Goal: Transaction & Acquisition: Purchase product/service

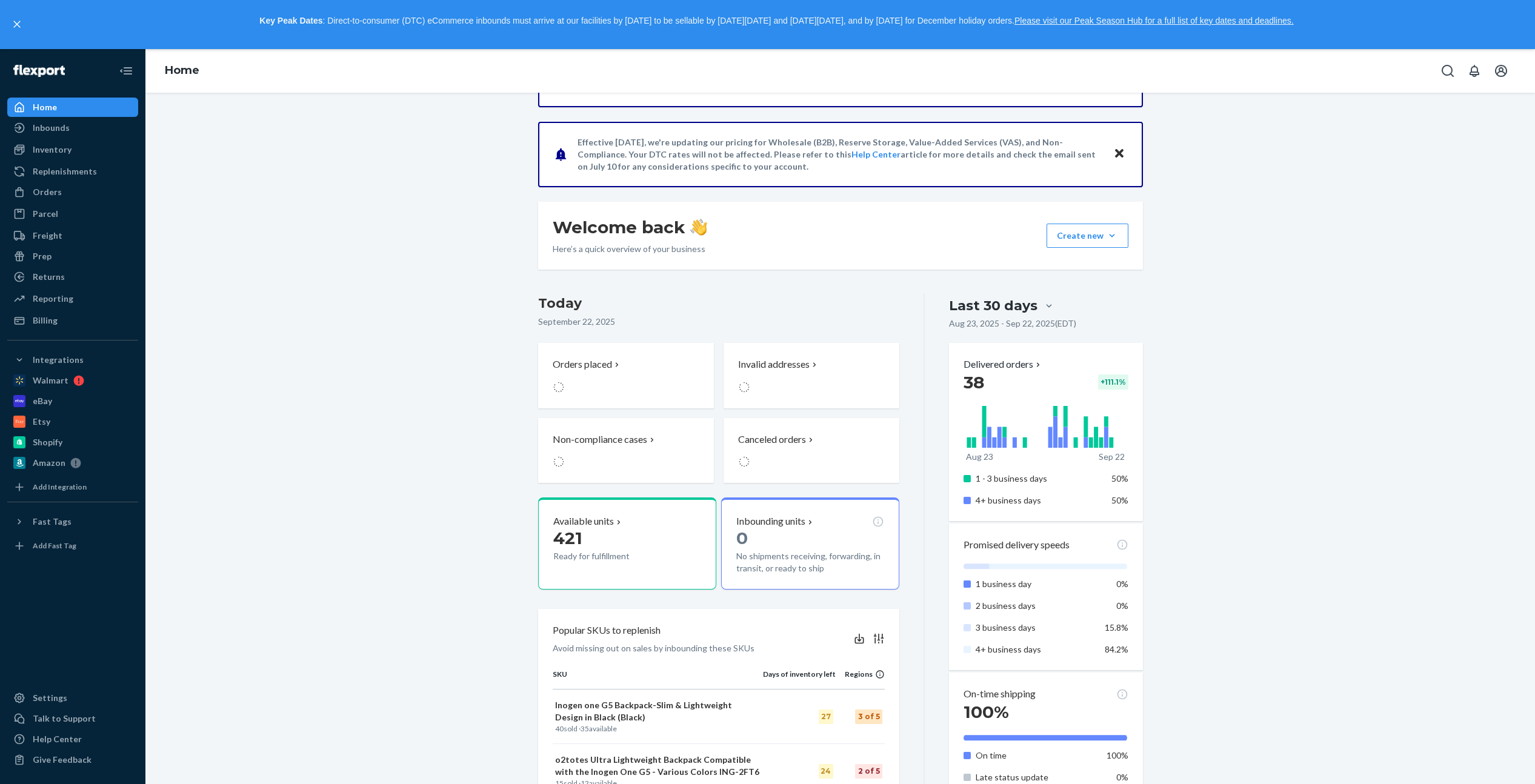
scroll to position [118, 0]
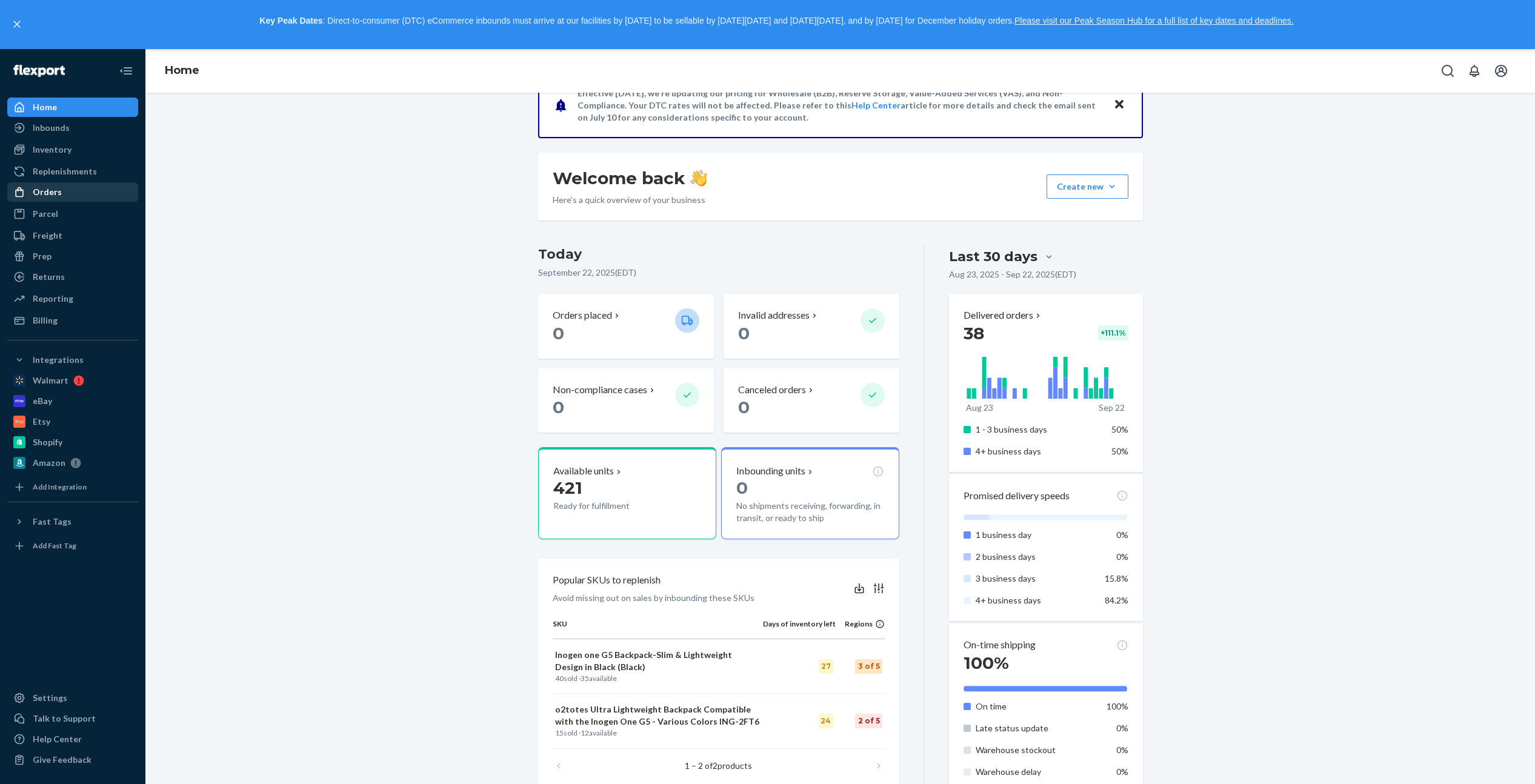
click at [49, 194] on div "Orders" at bounding box center [47, 192] width 29 height 12
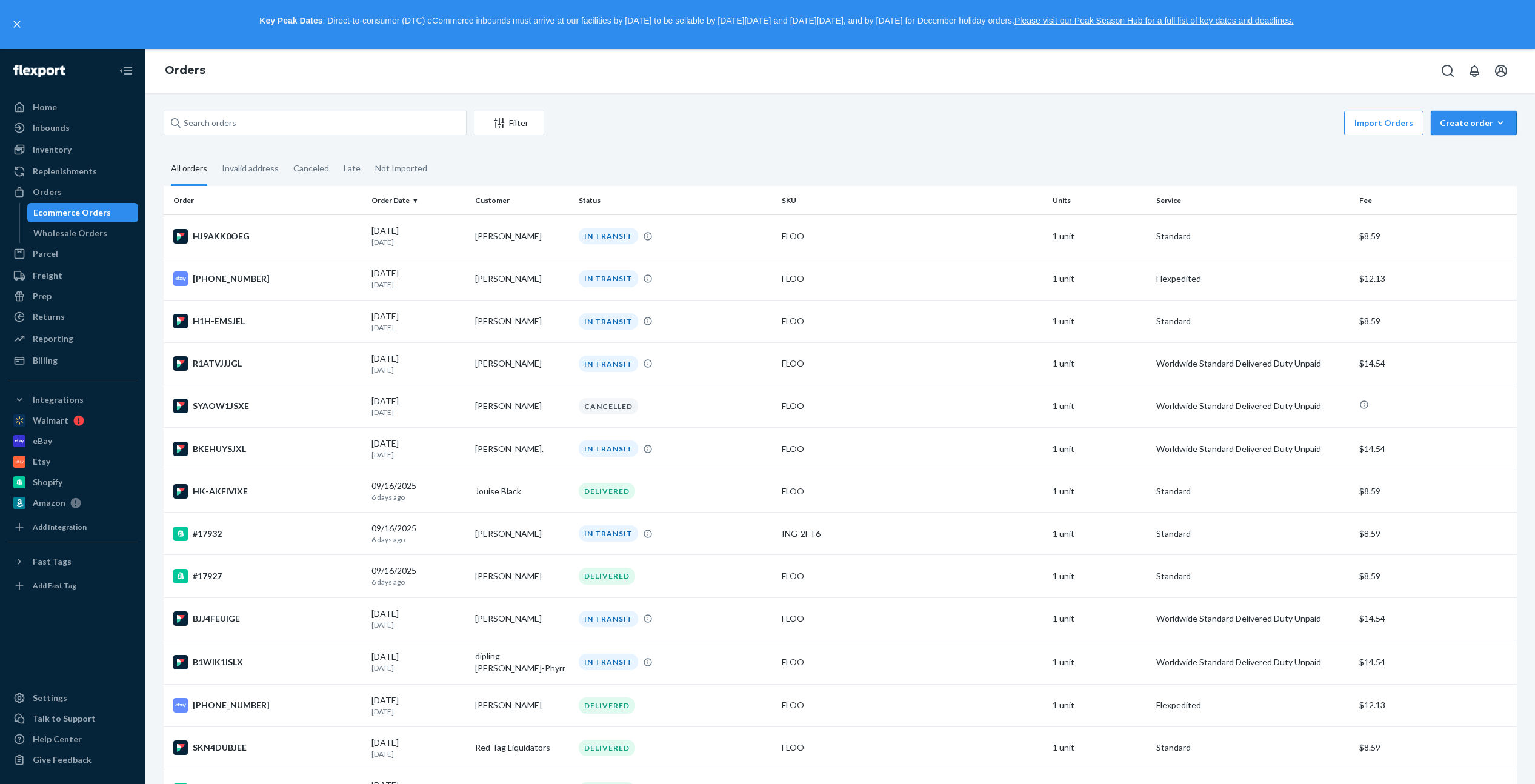
click at [1447, 129] on button "Create order Ecommerce order Removal order" at bounding box center [1473, 123] width 86 height 24
click at [1452, 154] on span "Ecommerce order" at bounding box center [1481, 152] width 75 height 9
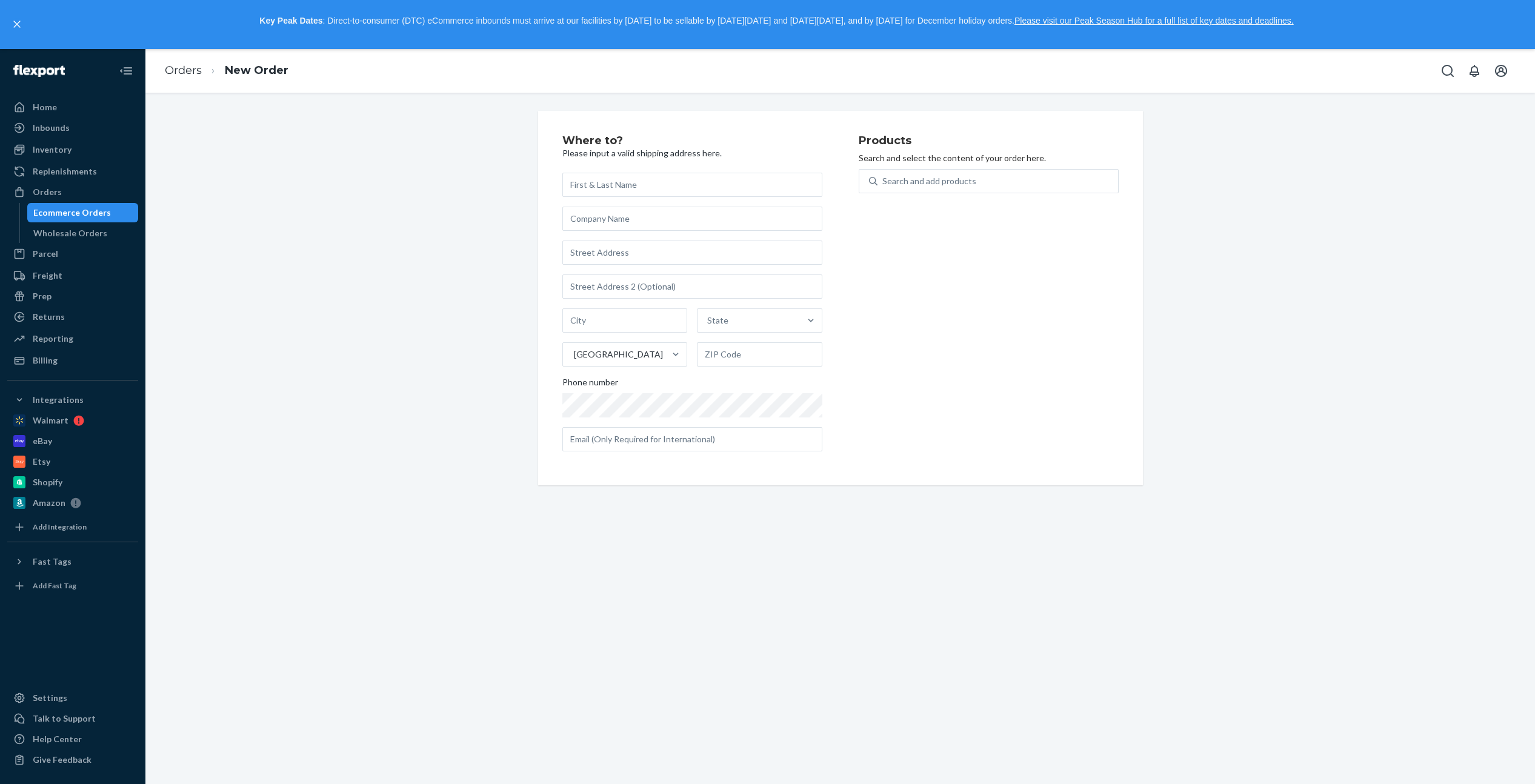
click at [599, 190] on input "text" at bounding box center [692, 184] width 260 height 24
drag, startPoint x: 787, startPoint y: 189, endPoint x: 656, endPoint y: 186, distance: 131.0
click at [656, 186] on input "[PERSON_NAME] [STREET_ADDRESS]" at bounding box center [692, 184] width 260 height 24
click at [676, 187] on input "[PERSON_NAME] [STREET_ADDRESS]" at bounding box center [692, 184] width 260 height 24
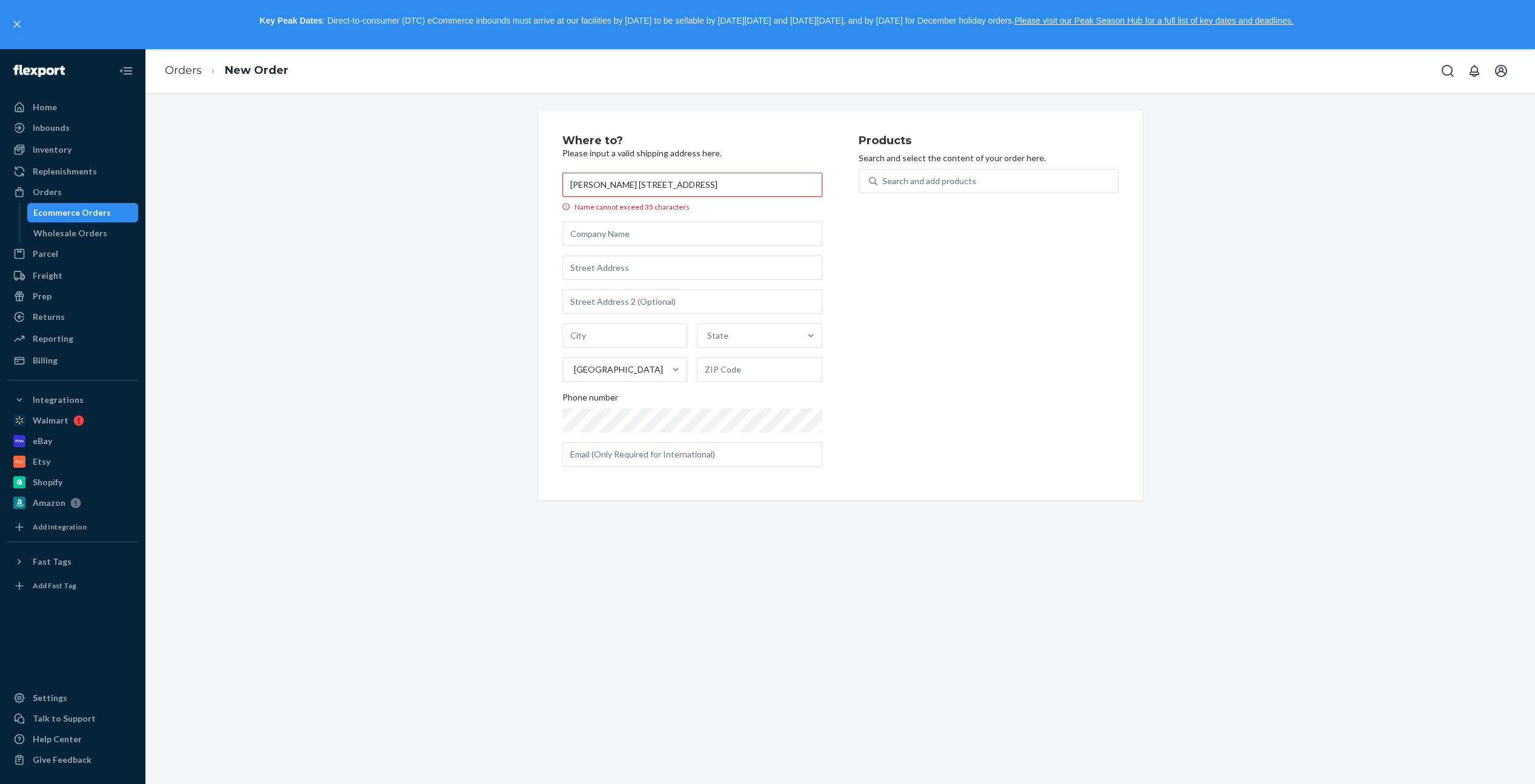
drag, startPoint x: 662, startPoint y: 184, endPoint x: 812, endPoint y: 184, distance: 150.0
click at [812, 184] on input "[PERSON_NAME] [STREET_ADDRESS]" at bounding box center [692, 184] width 260 height 24
type input "[PERSON_NAME] Stadsbroek"
click at [608, 250] on input "text" at bounding box center [692, 252] width 260 height 24
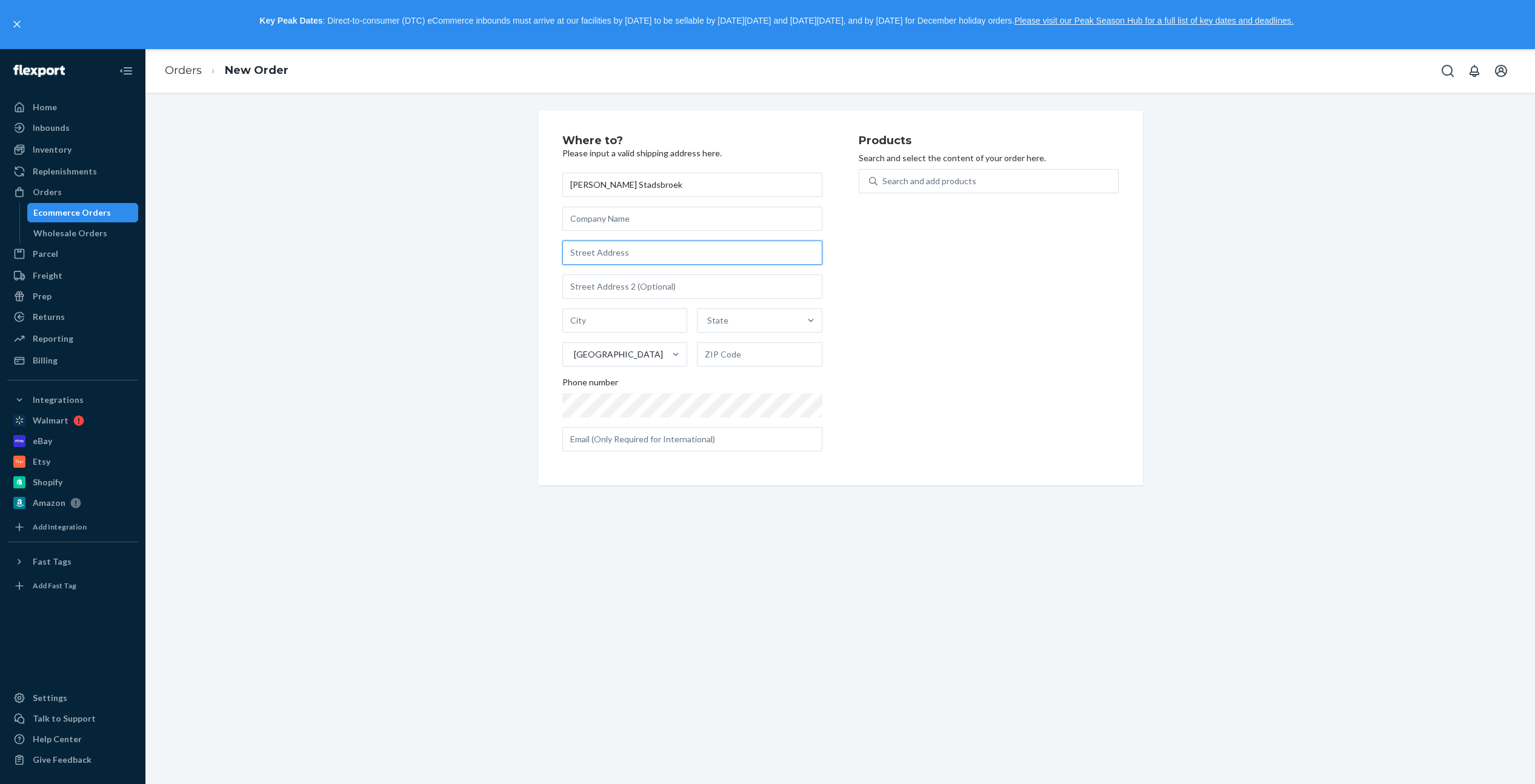
paste input "[PERSON_NAME] [STREET_ADDRESS]"
drag, startPoint x: 600, startPoint y: 255, endPoint x: 528, endPoint y: 253, distance: 72.0
click at [529, 253] on div "Where to? Please input a valid shipping address here. [PERSON_NAME][GEOGRAPHIC_…" at bounding box center [840, 306] width 623 height 390
click at [662, 253] on input "[PERSON_NAME] [STREET_ADDRESS]" at bounding box center [692, 252] width 260 height 24
drag, startPoint x: 659, startPoint y: 253, endPoint x: 533, endPoint y: 253, distance: 126.0
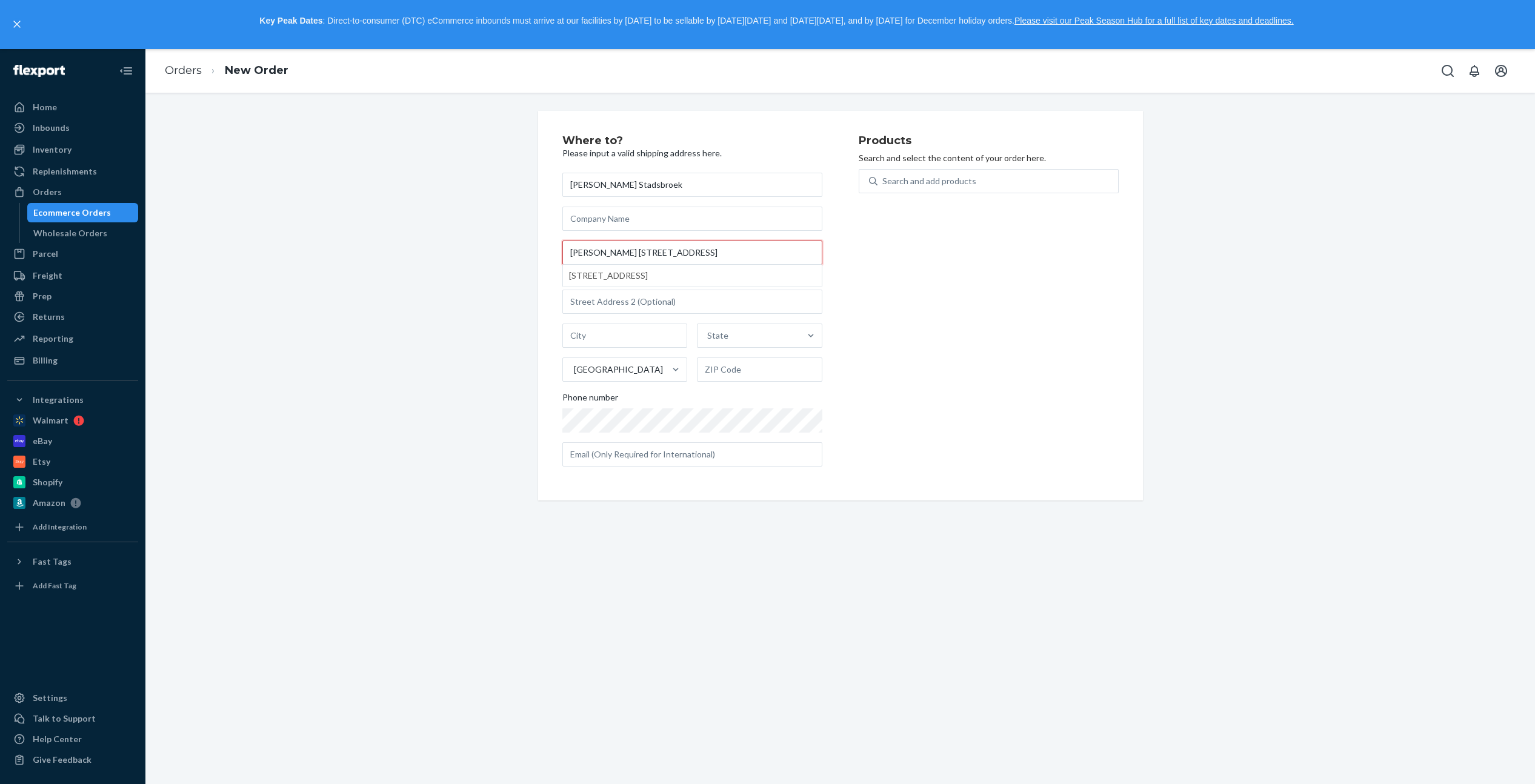
click at [538, 253] on div "Where to? Please input a valid shipping address here. [PERSON_NAME][GEOGRAPHIC_…" at bounding box center [840, 306] width 605 height 390
click at [605, 253] on input "[PERSON_NAME] [STREET_ADDRESS]" at bounding box center [692, 252] width 260 height 24
drag, startPoint x: 619, startPoint y: 256, endPoint x: 533, endPoint y: 245, distance: 86.7
click at [533, 245] on div "Where to? Please input a valid shipping address here. [PERSON_NAME][GEOGRAPHIC_…" at bounding box center [840, 306] width 623 height 390
type input "[STREET_ADDRESS]"
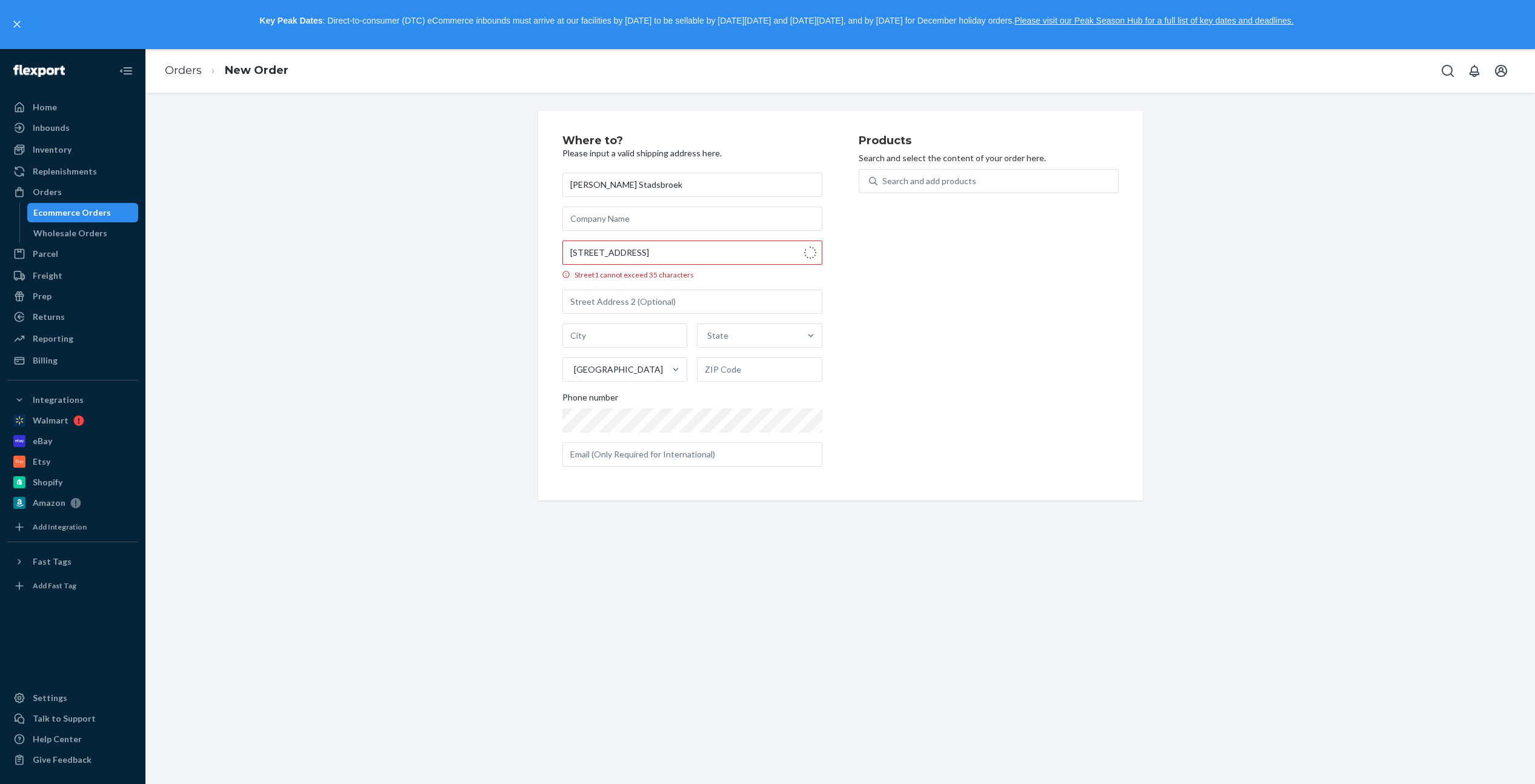
type input "Bredevoort"
type input "7126 CP"
type input "135 Stadsbroek"
click at [641, 445] on input "text" at bounding box center [692, 439] width 260 height 24
type input "[EMAIL_ADDRESS][DOMAIN_NAME]"
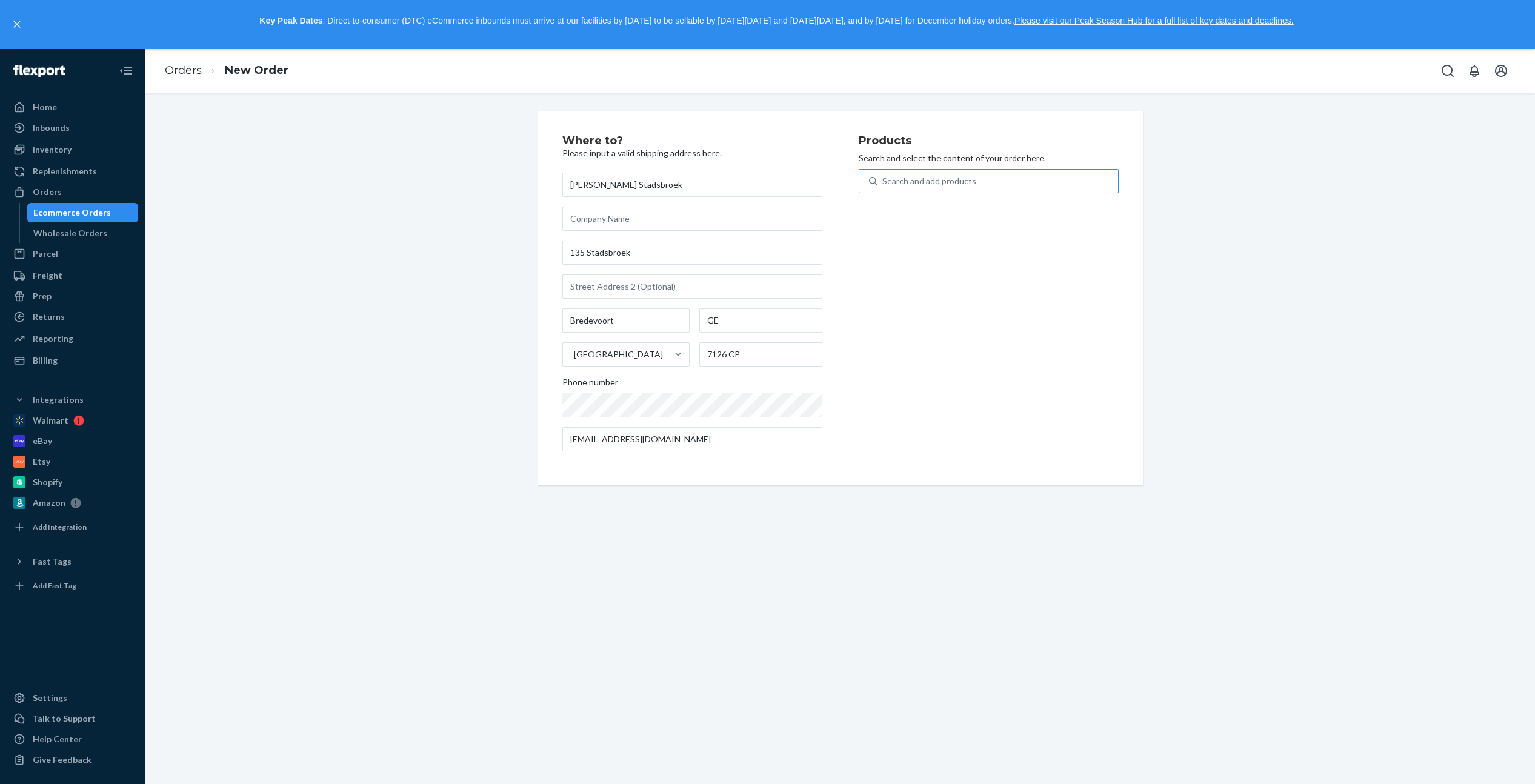
click at [931, 183] on div "Search and add products" at bounding box center [929, 180] width 94 height 12
click at [883, 183] on input "Search and add products" at bounding box center [883, 180] width 1 height 12
type input "floo"
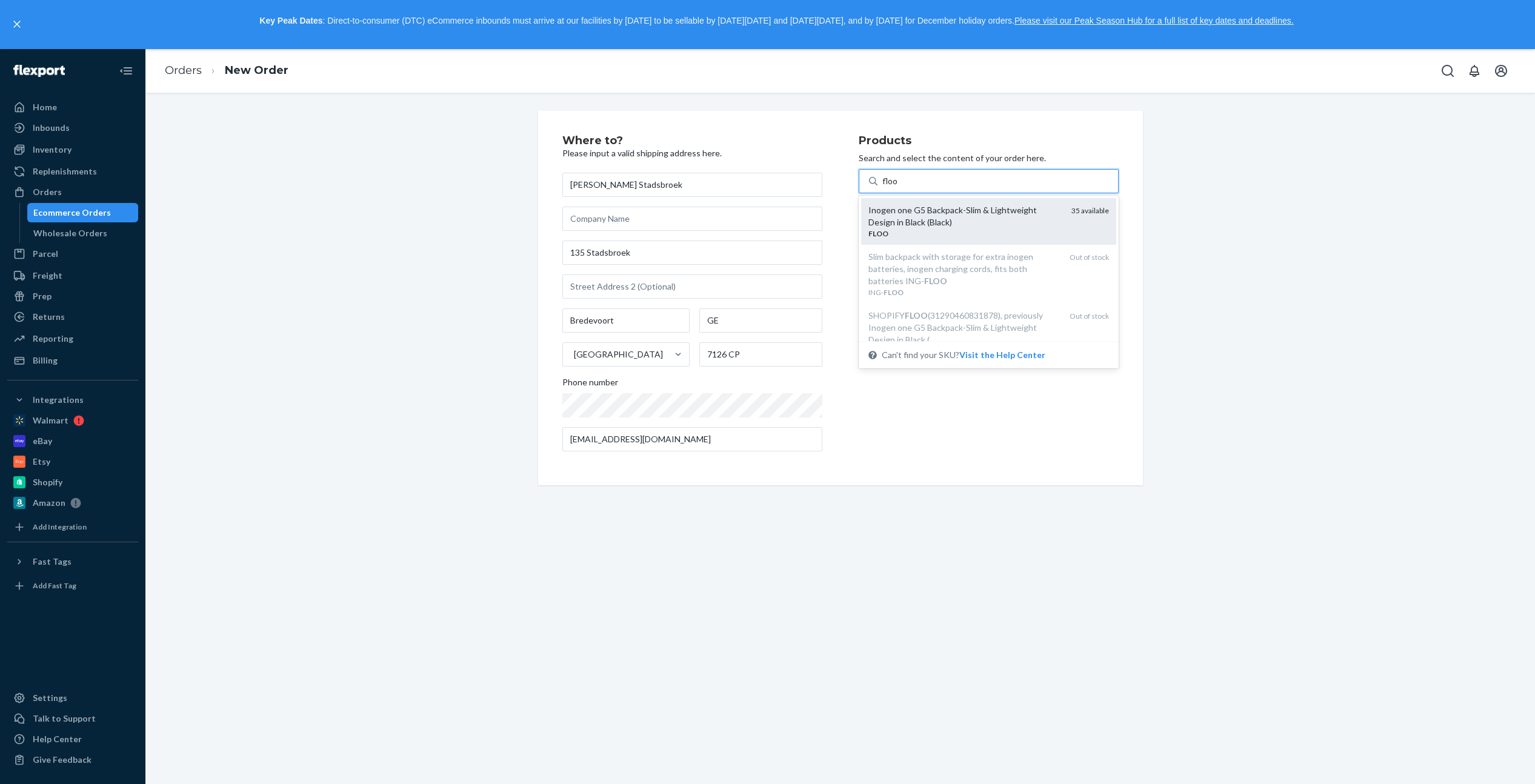
click at [962, 216] on div "Inogen one G5 Backpack-Slim & Lightweight Design in Black (Black)" at bounding box center [965, 216] width 194 height 24
click at [898, 187] on input "floo" at bounding box center [890, 180] width 16 height 12
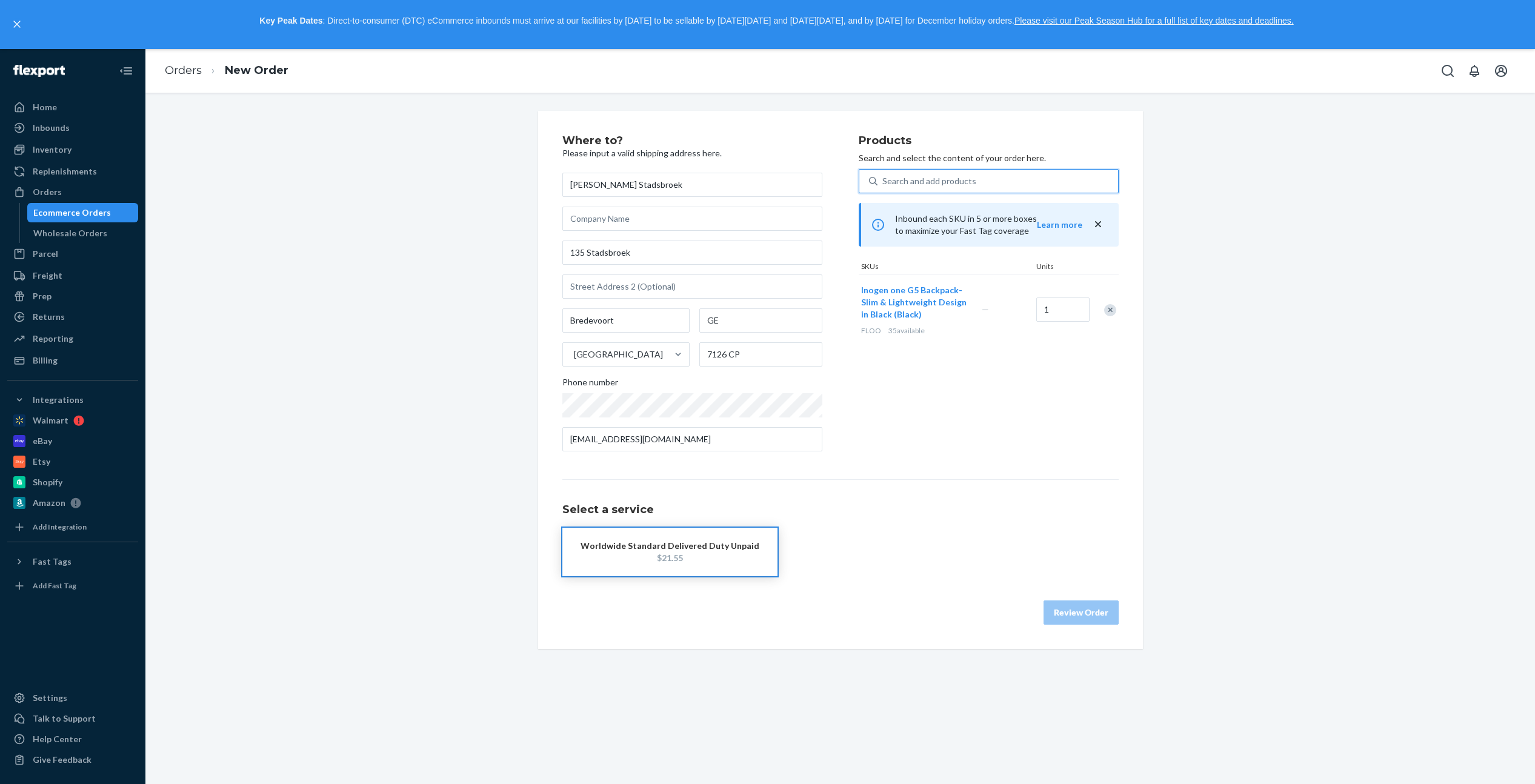
click at [683, 556] on div "$21.55" at bounding box center [670, 558] width 179 height 12
click at [1063, 607] on button "Review Order" at bounding box center [1081, 612] width 75 height 24
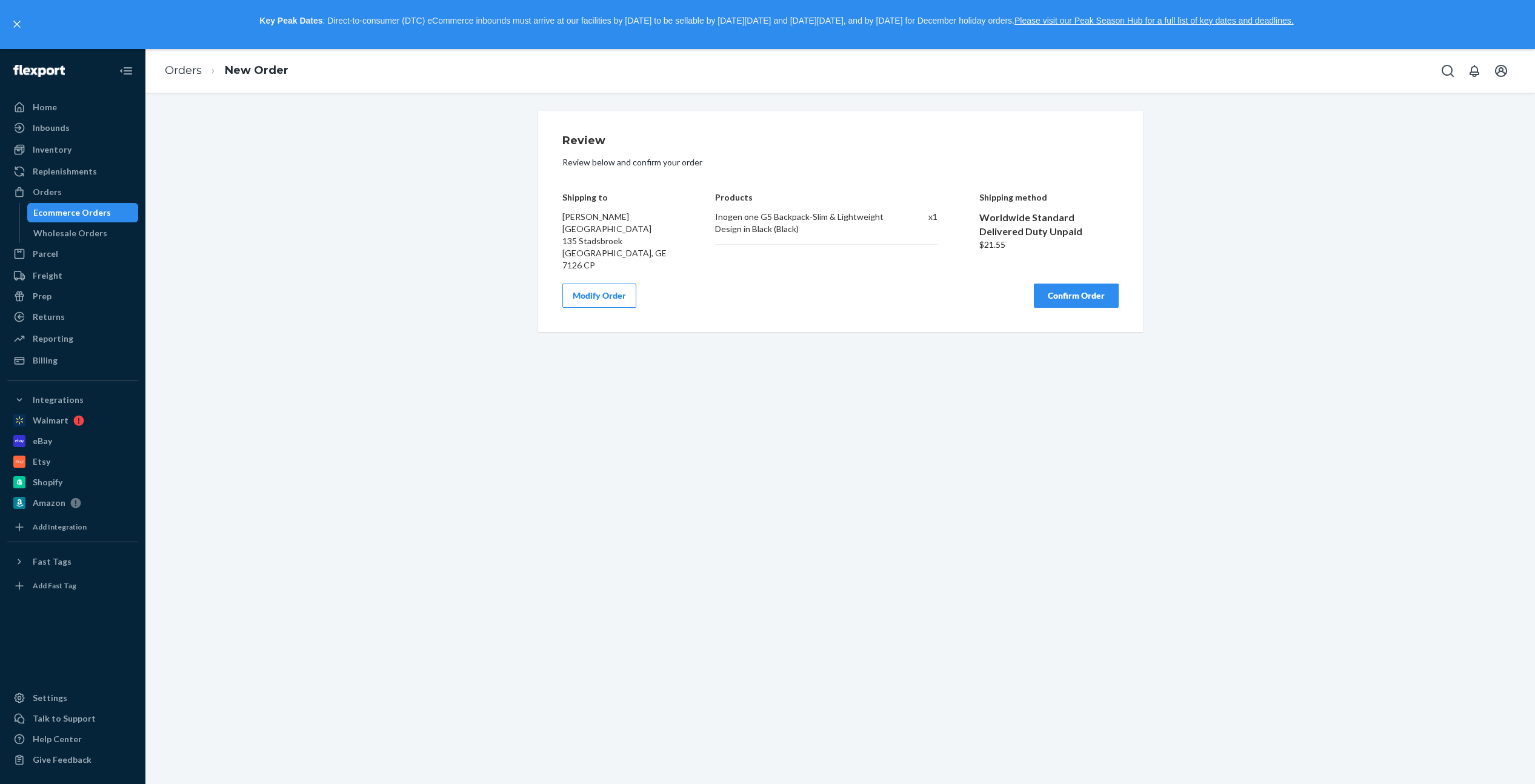
click at [1057, 284] on button "Confirm Order" at bounding box center [1076, 296] width 85 height 24
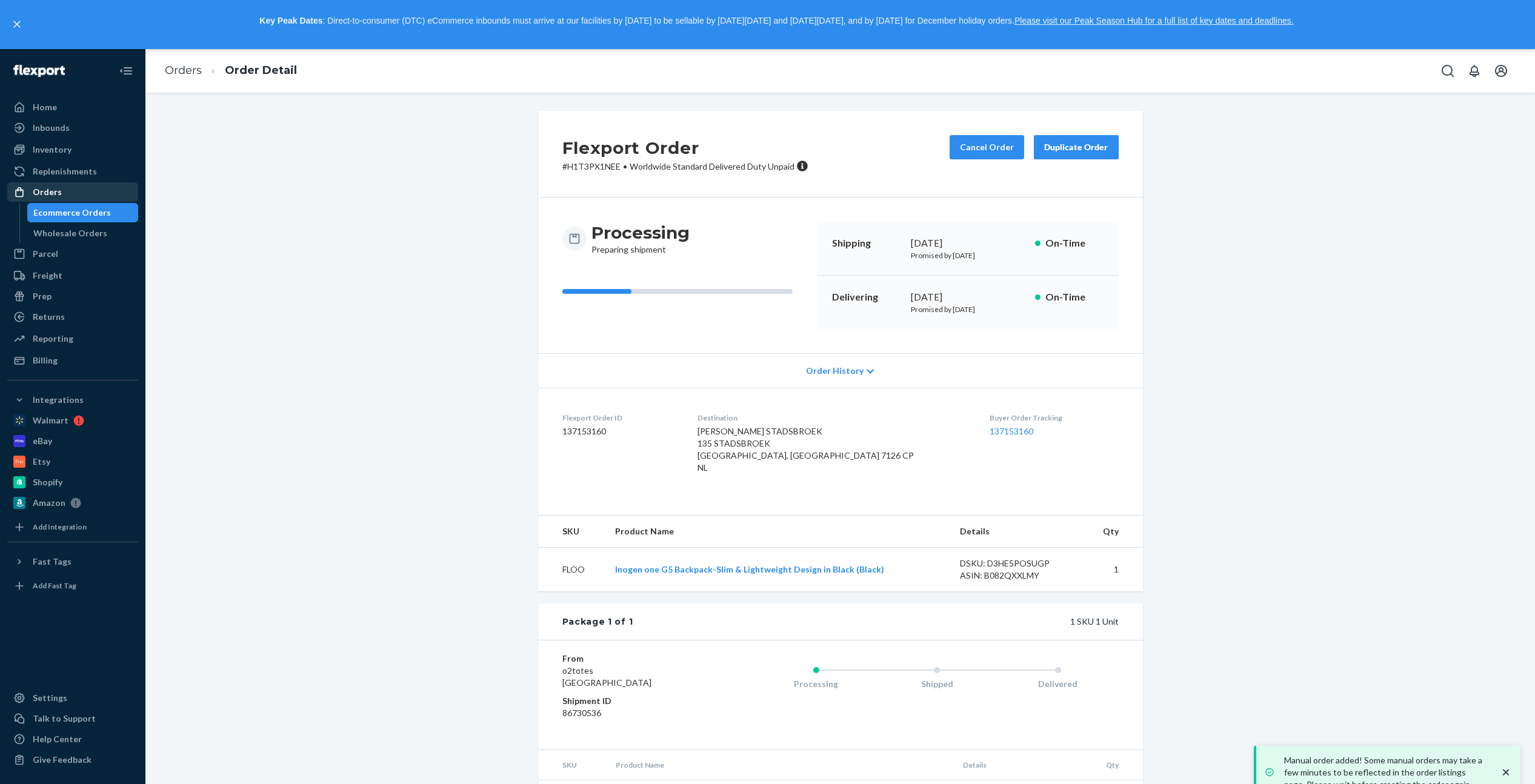
click at [47, 201] on link "Orders" at bounding box center [73, 192] width 131 height 19
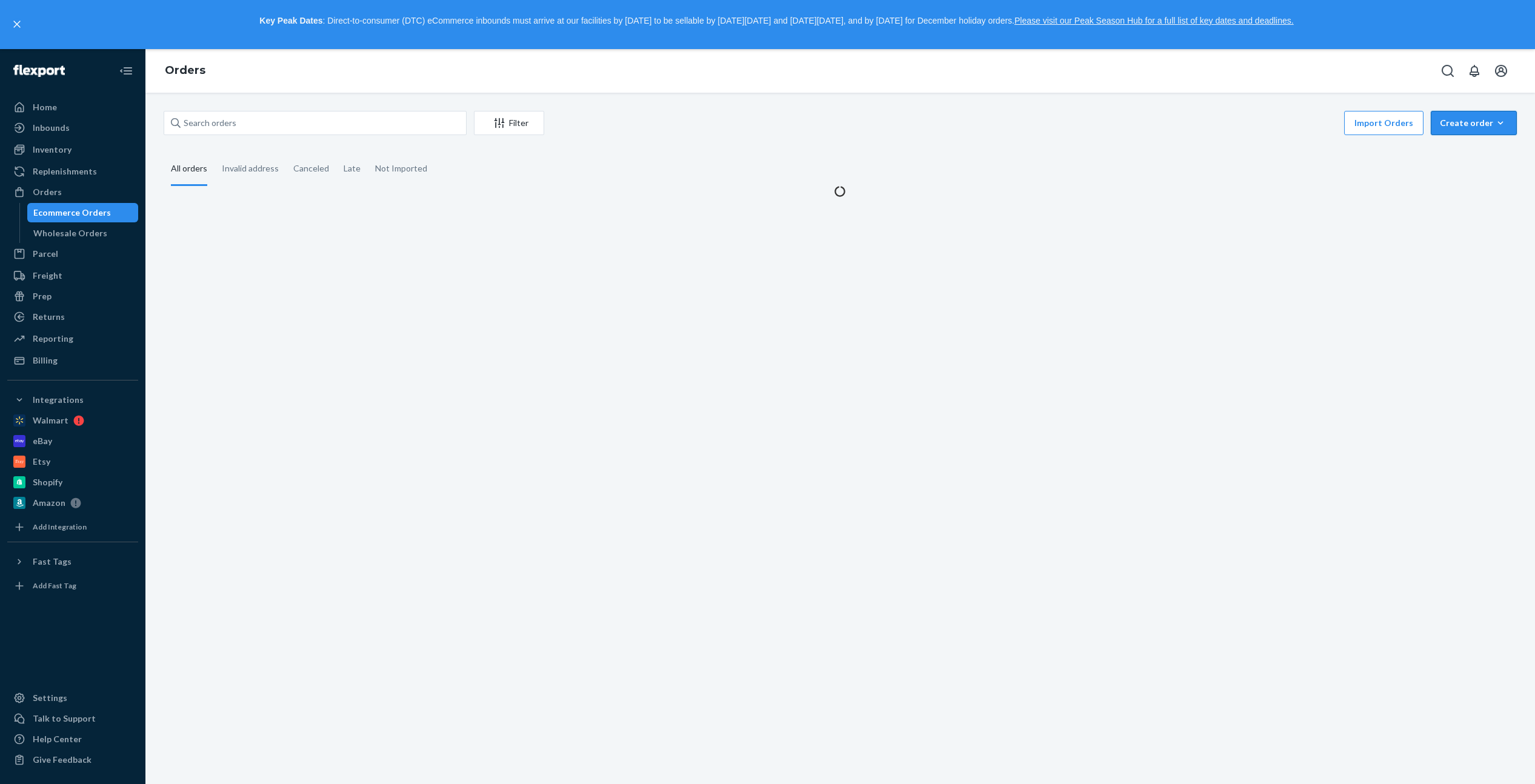
click at [1462, 125] on div "Create order" at bounding box center [1473, 123] width 68 height 12
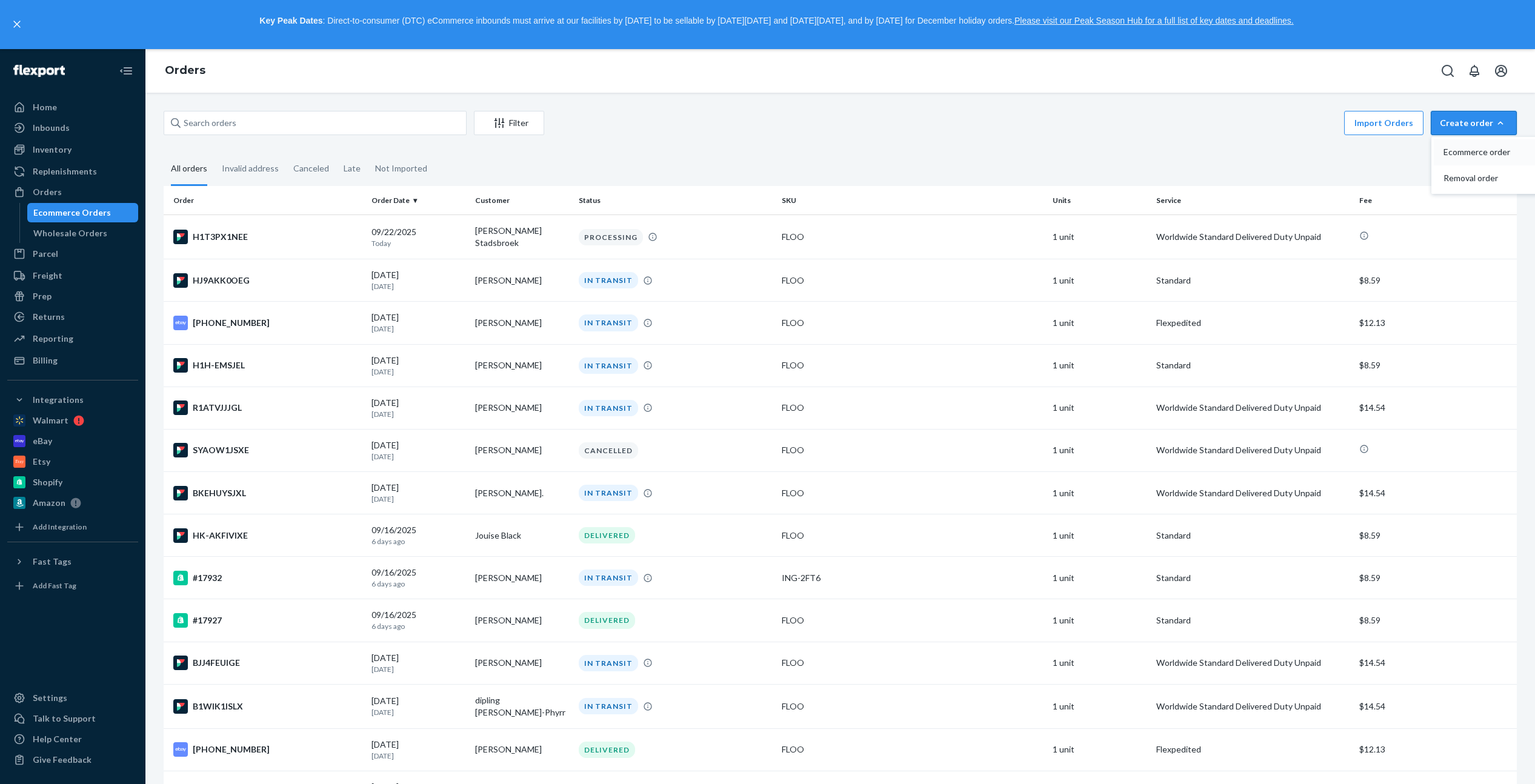
click at [1471, 153] on span "Ecommerce order" at bounding box center [1481, 152] width 75 height 9
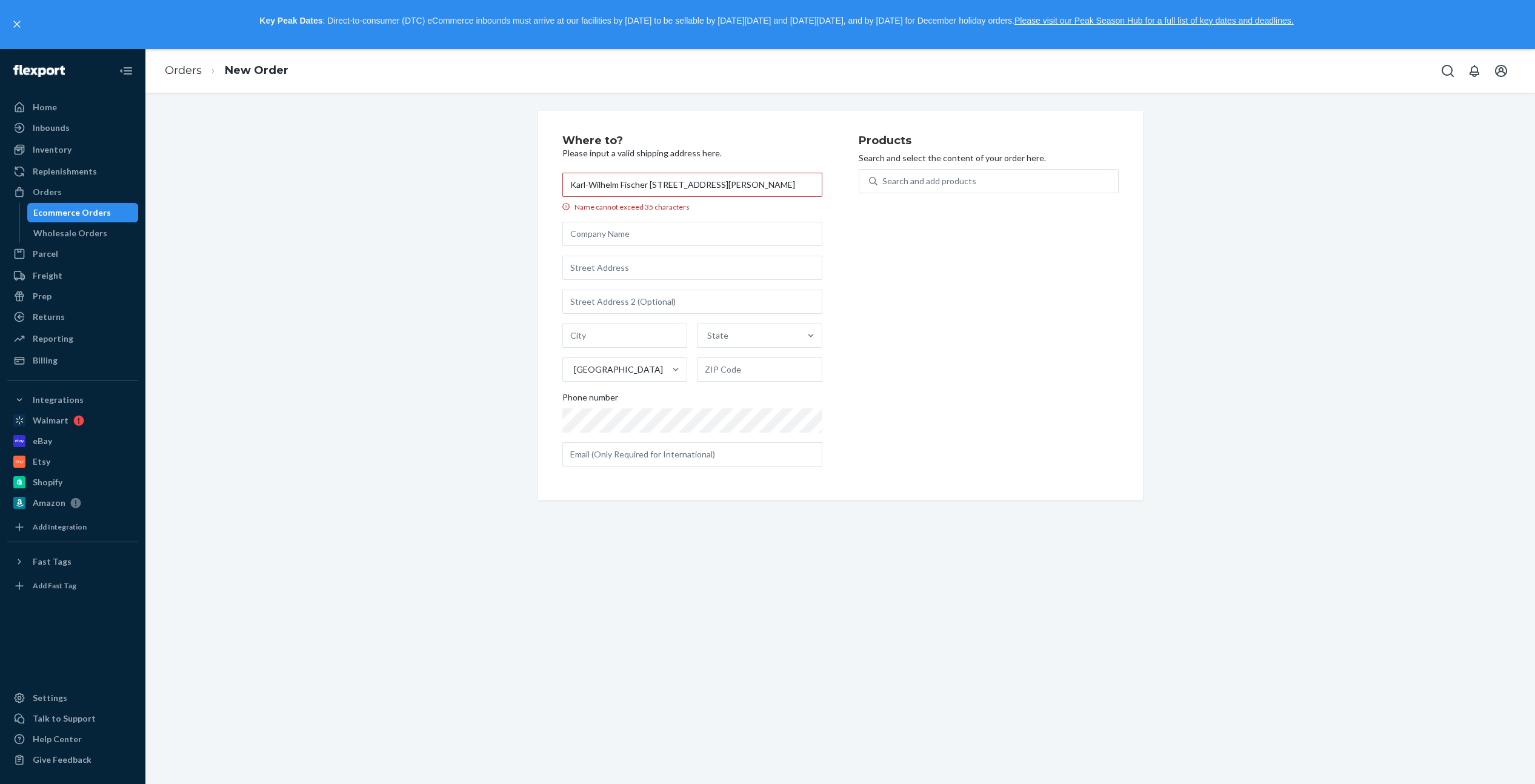
scroll to position [0, 80]
drag, startPoint x: 609, startPoint y: 187, endPoint x: 796, endPoint y: 185, distance: 187.0
click at [796, 185] on input "Karl-Wilhelm Fischer [STREET_ADDRESS][PERSON_NAME]" at bounding box center [692, 184] width 260 height 24
drag, startPoint x: 739, startPoint y: 185, endPoint x: 645, endPoint y: 187, distance: 94.0
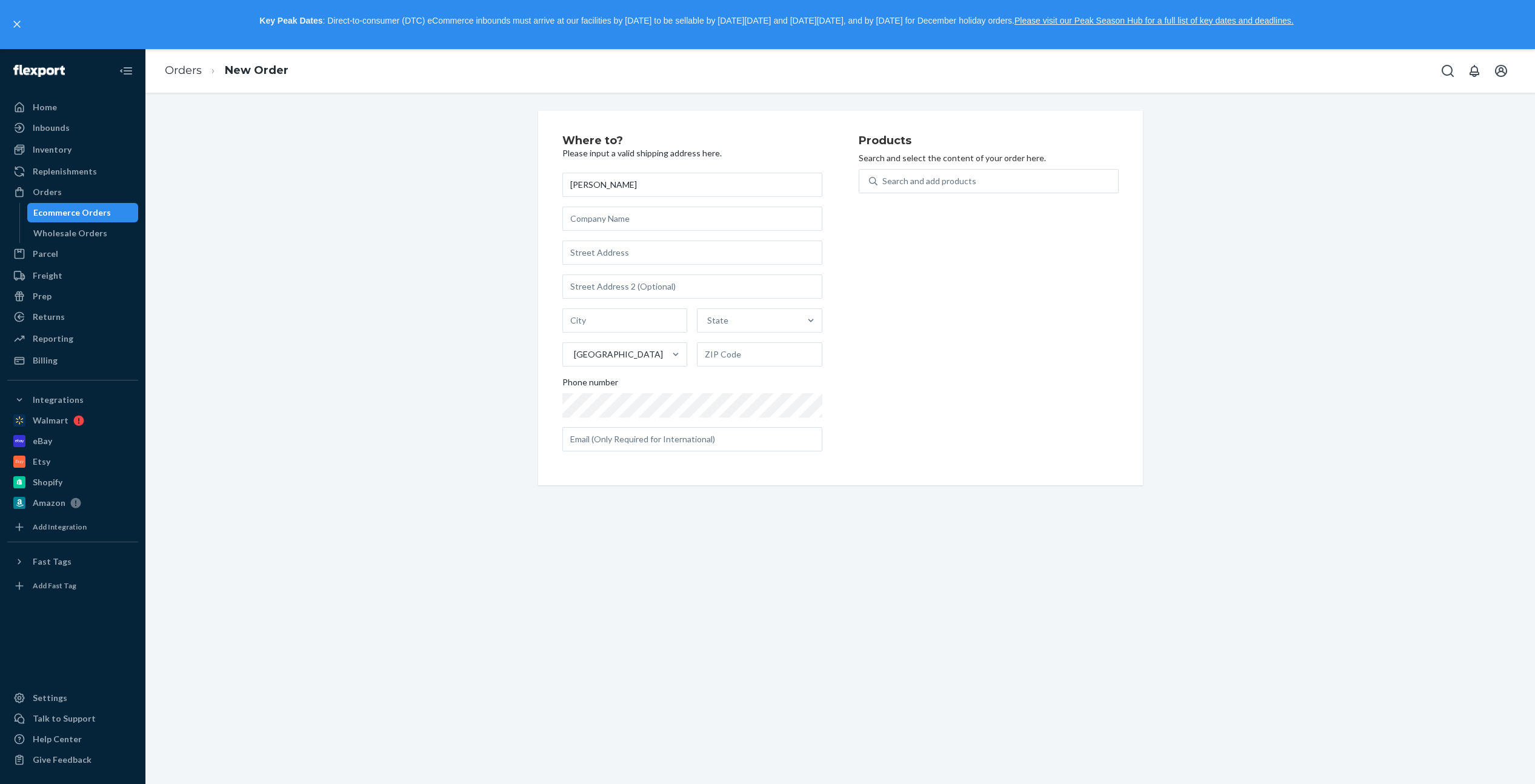
click at [645, 187] on input "[PERSON_NAME]" at bounding box center [692, 184] width 260 height 24
type input "[PERSON_NAME]"
click at [598, 254] on input "text" at bounding box center [692, 252] width 260 height 24
paste input "Karl-Wilhelm Fischer [STREET_ADDRESS][PERSON_NAME]"
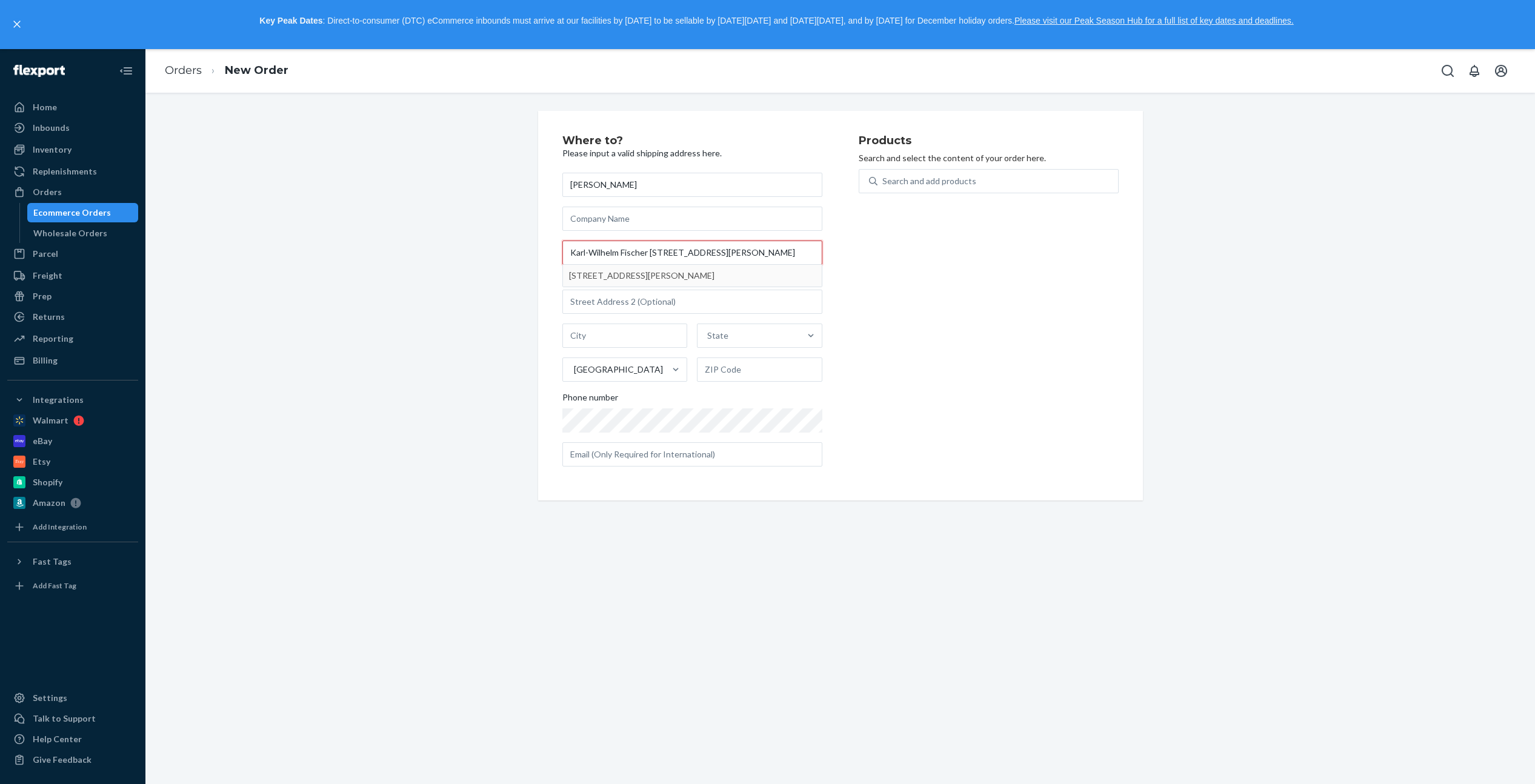
click at [564, 252] on input "Karl-Wilhelm Fischer [STREET_ADDRESS][PERSON_NAME]" at bounding box center [692, 252] width 260 height 24
drag, startPoint x: 566, startPoint y: 253, endPoint x: 537, endPoint y: 254, distance: 29.0
click at [538, 254] on div "Where to? Please input a valid shipping address here. [PERSON_NAME] [PERSON_NAM…" at bounding box center [840, 306] width 605 height 390
type input "[GEOGRAPHIC_DATA]"
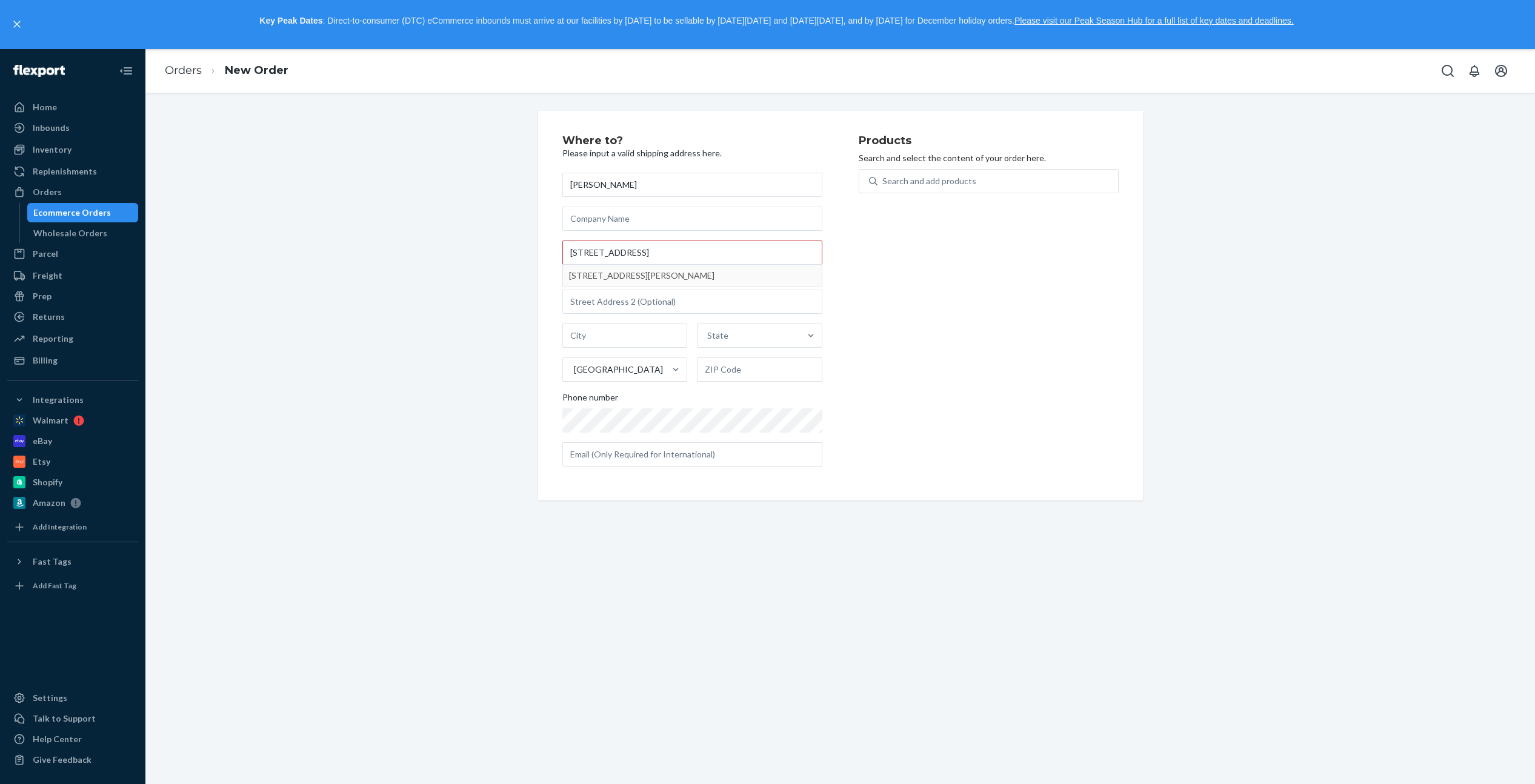
type input "[PERSON_NAME]"
type input "59939"
click at [639, 434] on input "text" at bounding box center [692, 439] width 260 height 24
type input "[EMAIL_ADDRESS][DOMAIN_NAME]"
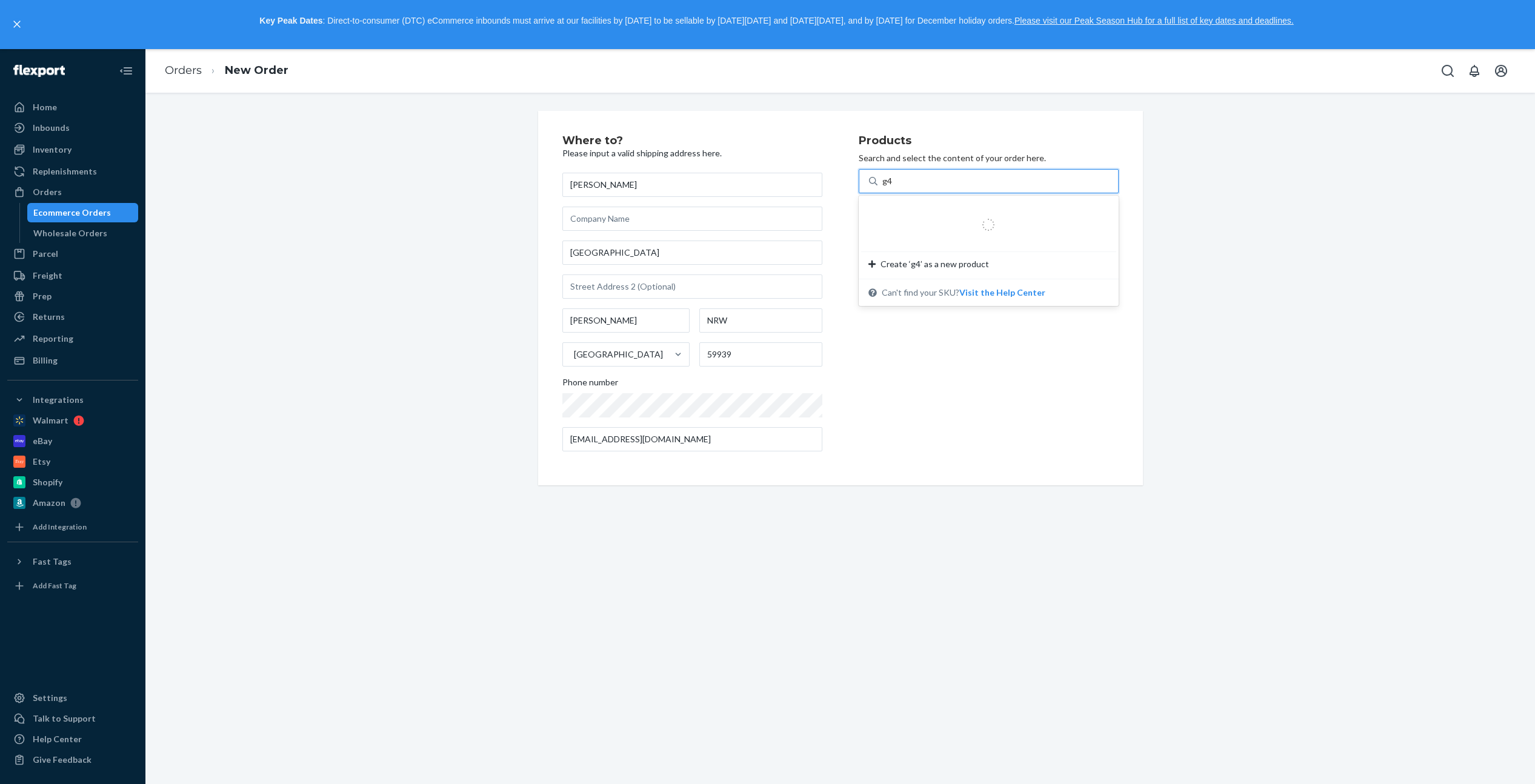
type input "g"
type input "floo"
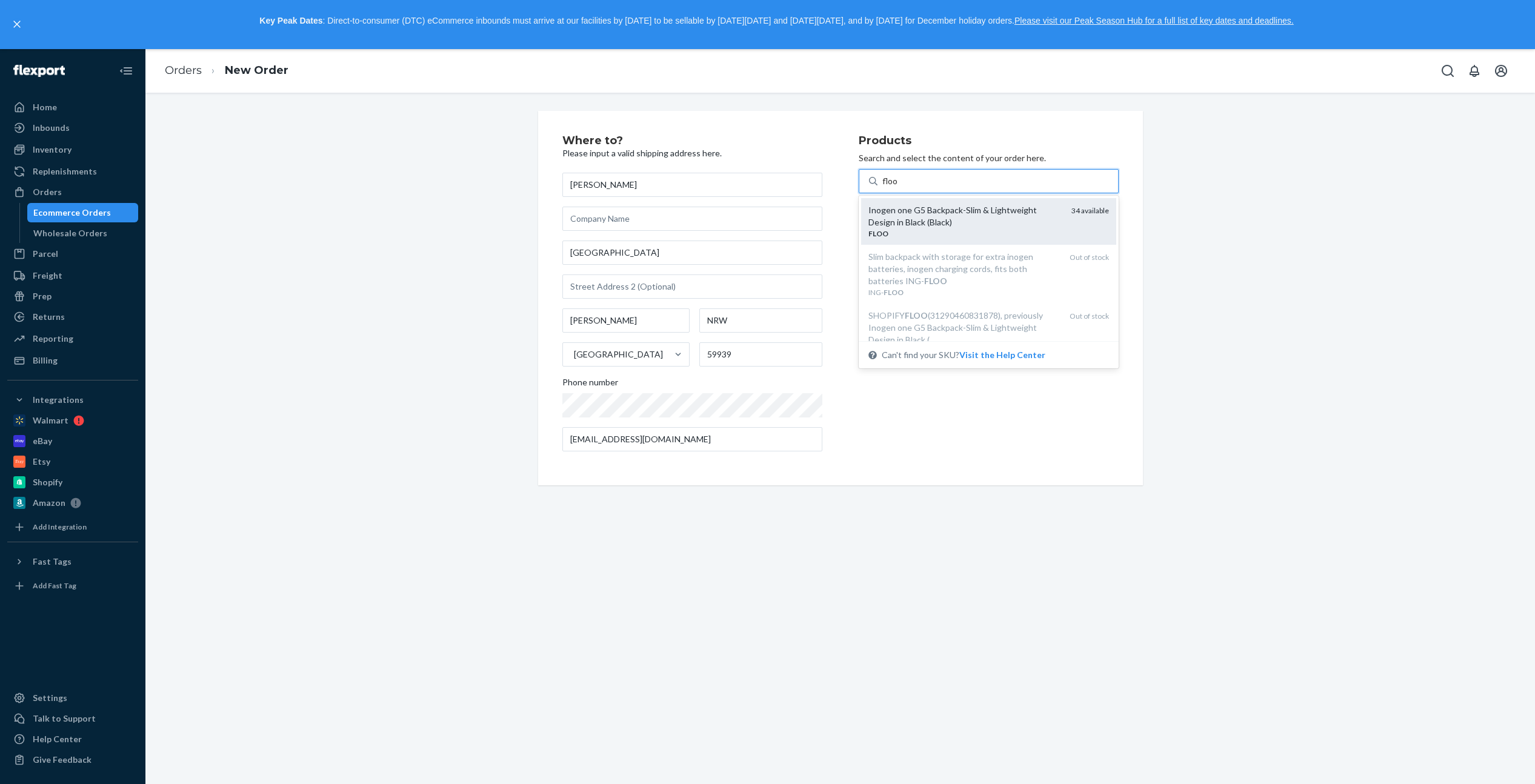
click at [1027, 217] on div "Inogen one G5 Backpack-Slim & Lightweight Design in Black (Black)" at bounding box center [965, 216] width 194 height 24
click at [898, 187] on input "floo" at bounding box center [890, 180] width 16 height 12
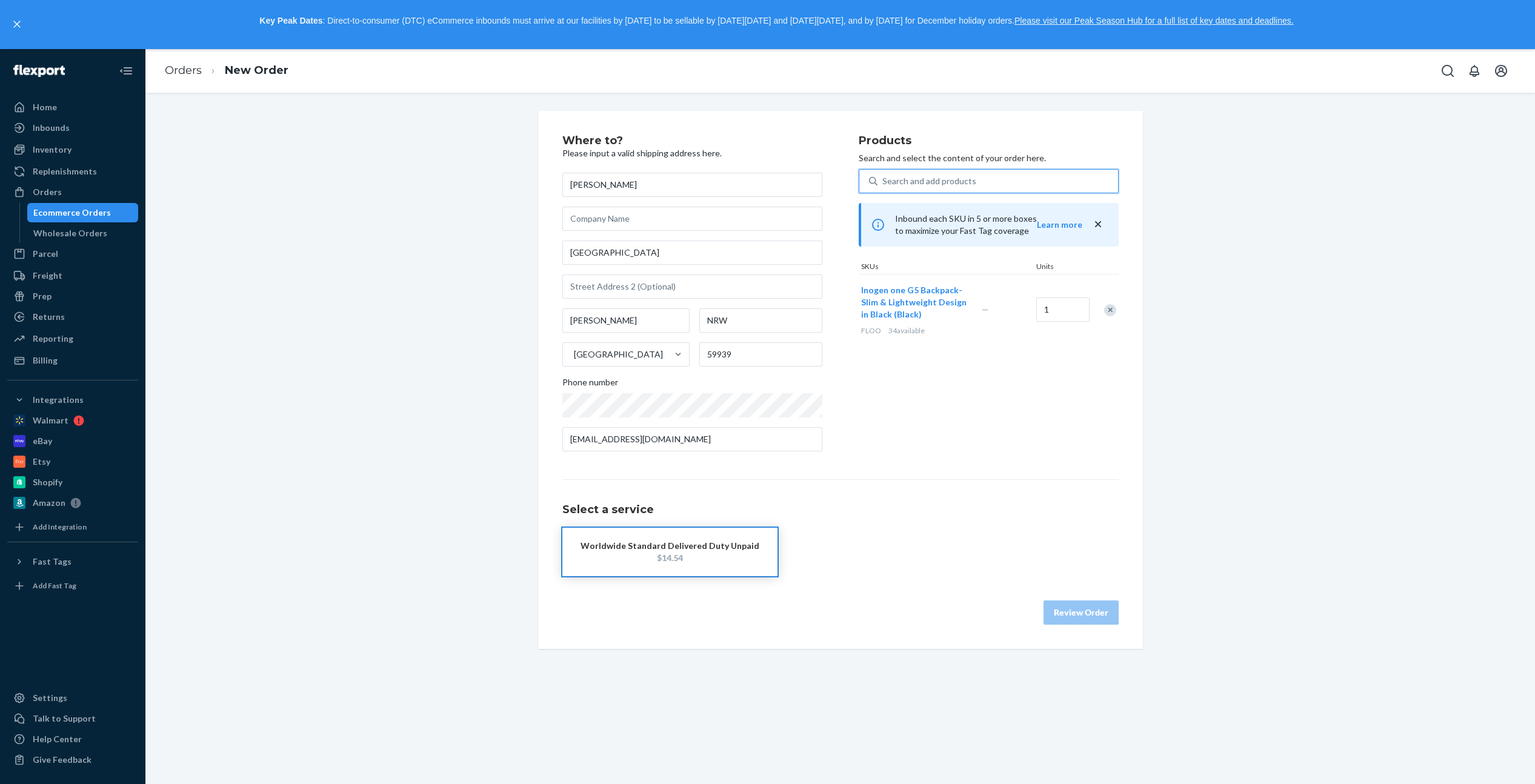
click at [643, 547] on div "Worldwide Standard Delivered Duty Unpaid" at bounding box center [670, 545] width 179 height 12
click at [1065, 620] on button "Review Order" at bounding box center [1081, 612] width 75 height 24
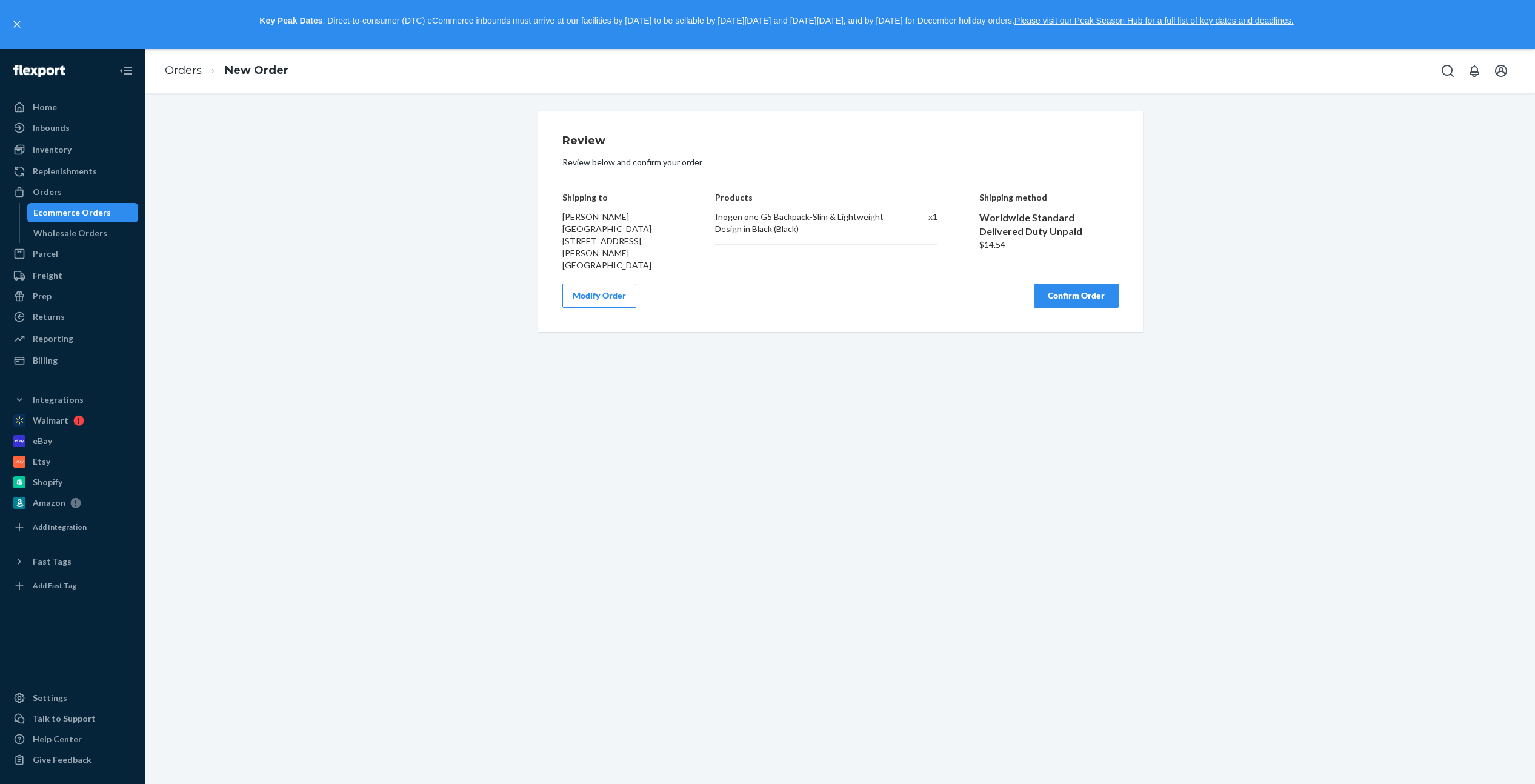
click at [1061, 284] on button "Confirm Order" at bounding box center [1076, 296] width 85 height 24
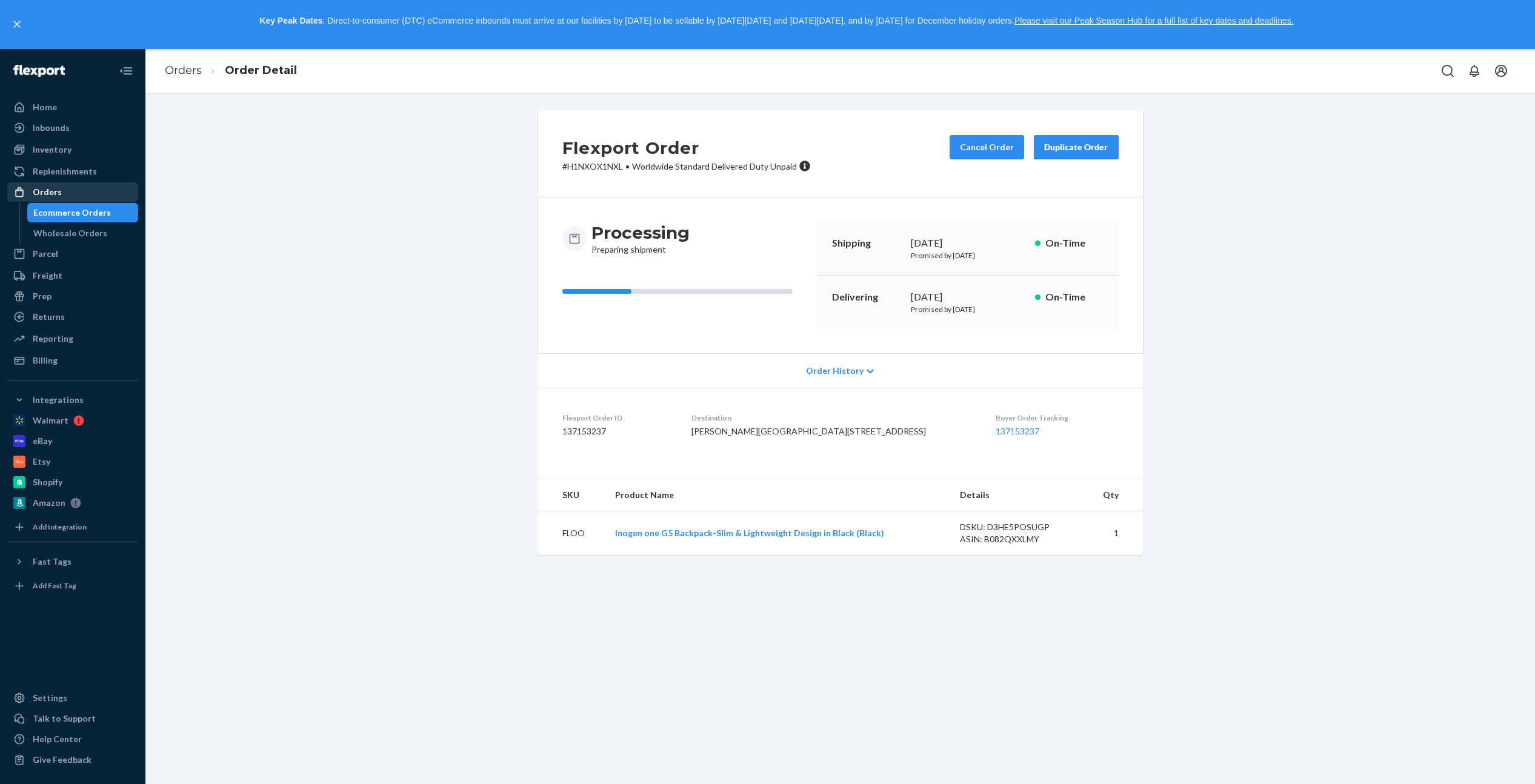
click at [68, 194] on div "Orders" at bounding box center [73, 192] width 128 height 17
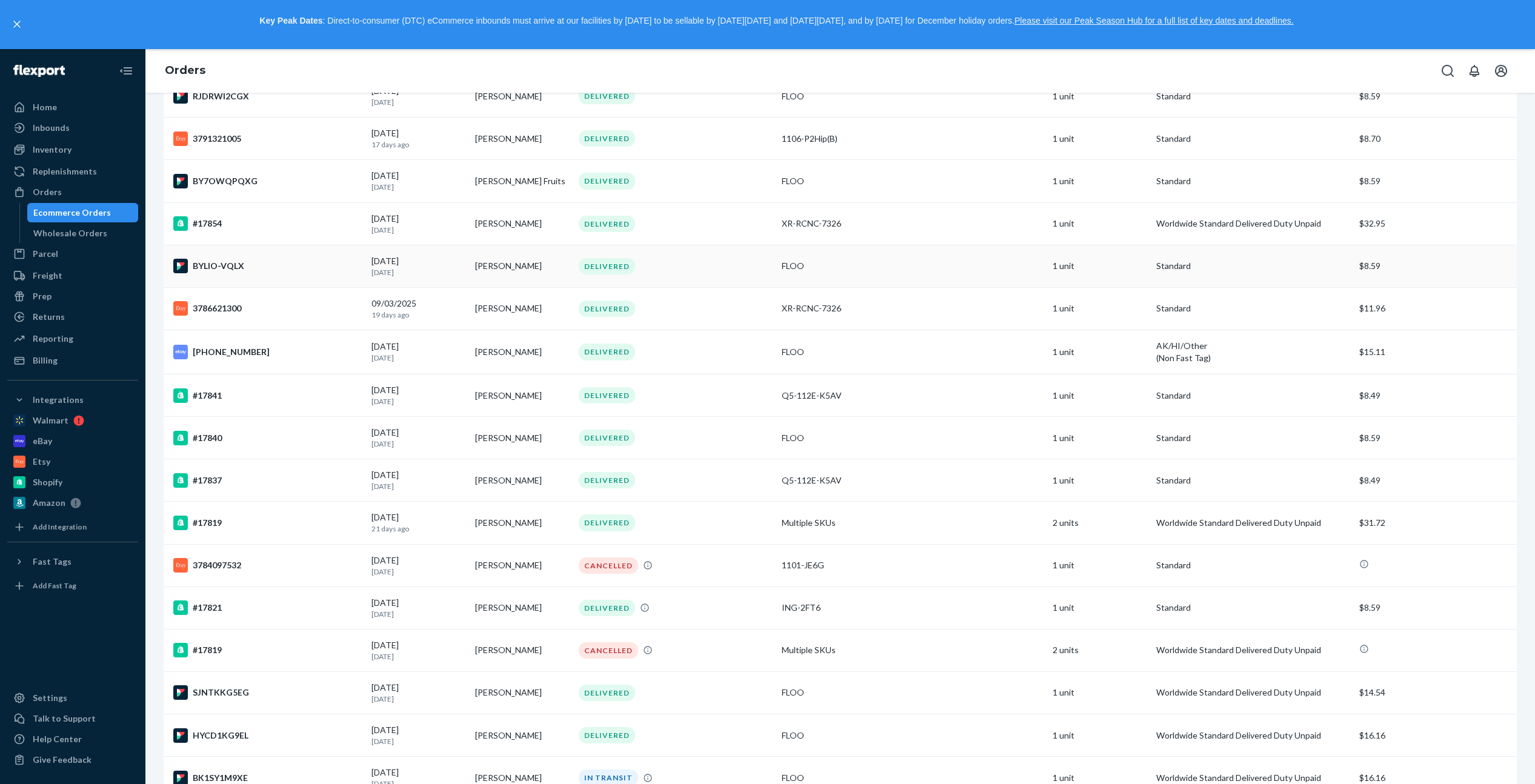
scroll to position [1668, 0]
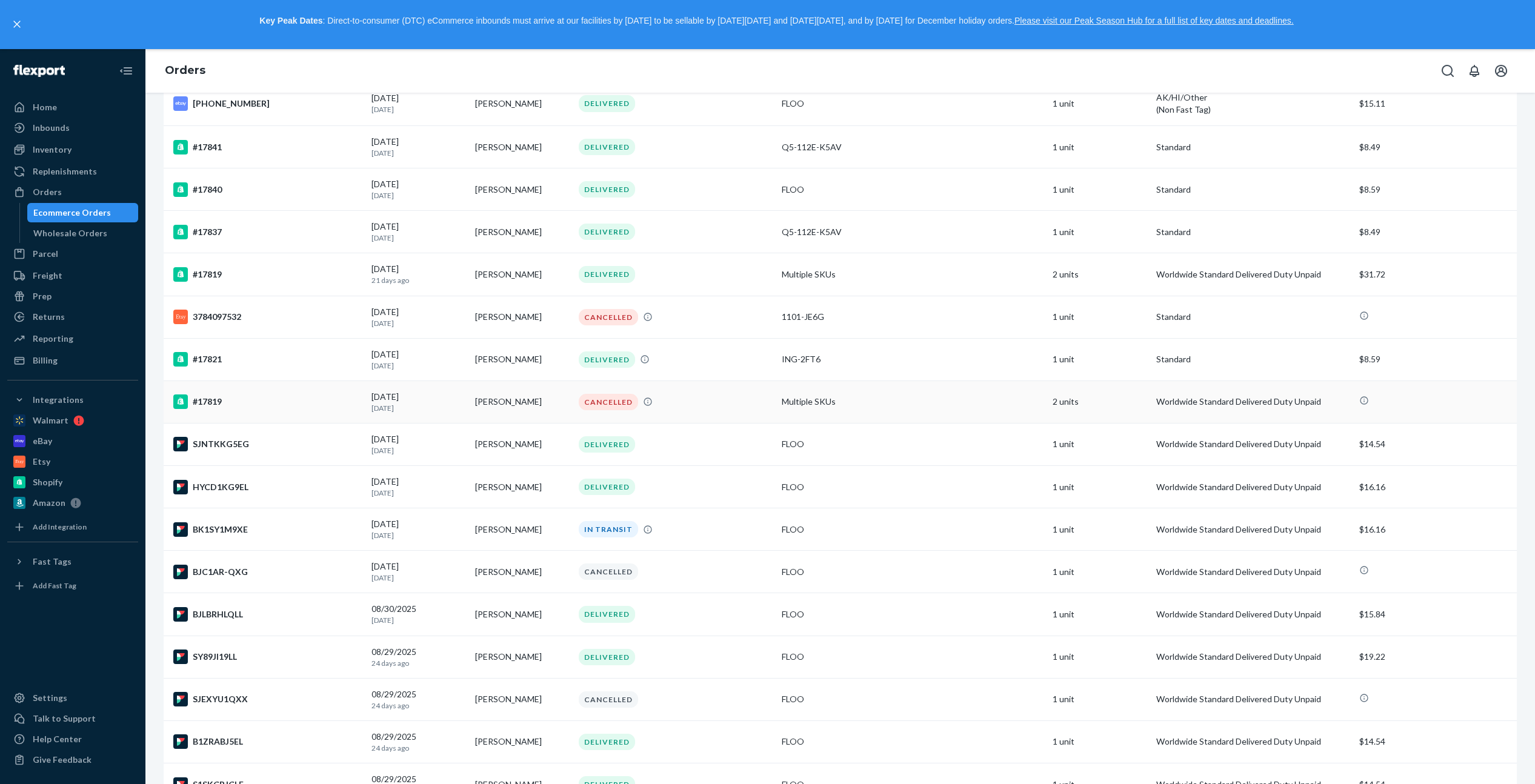
click at [789, 400] on td "Multiple SKUs" at bounding box center [912, 401] width 271 height 42
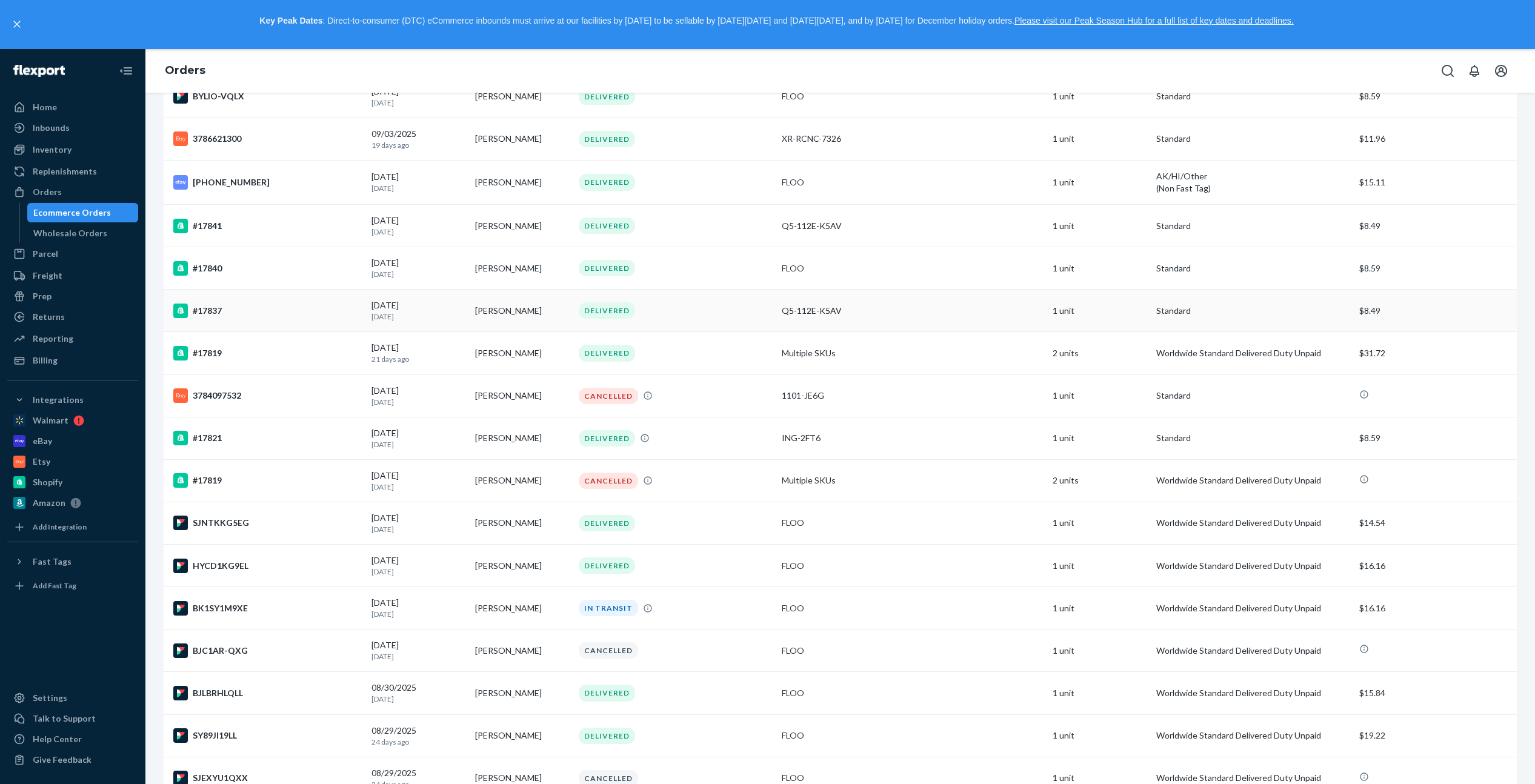
scroll to position [1618, 0]
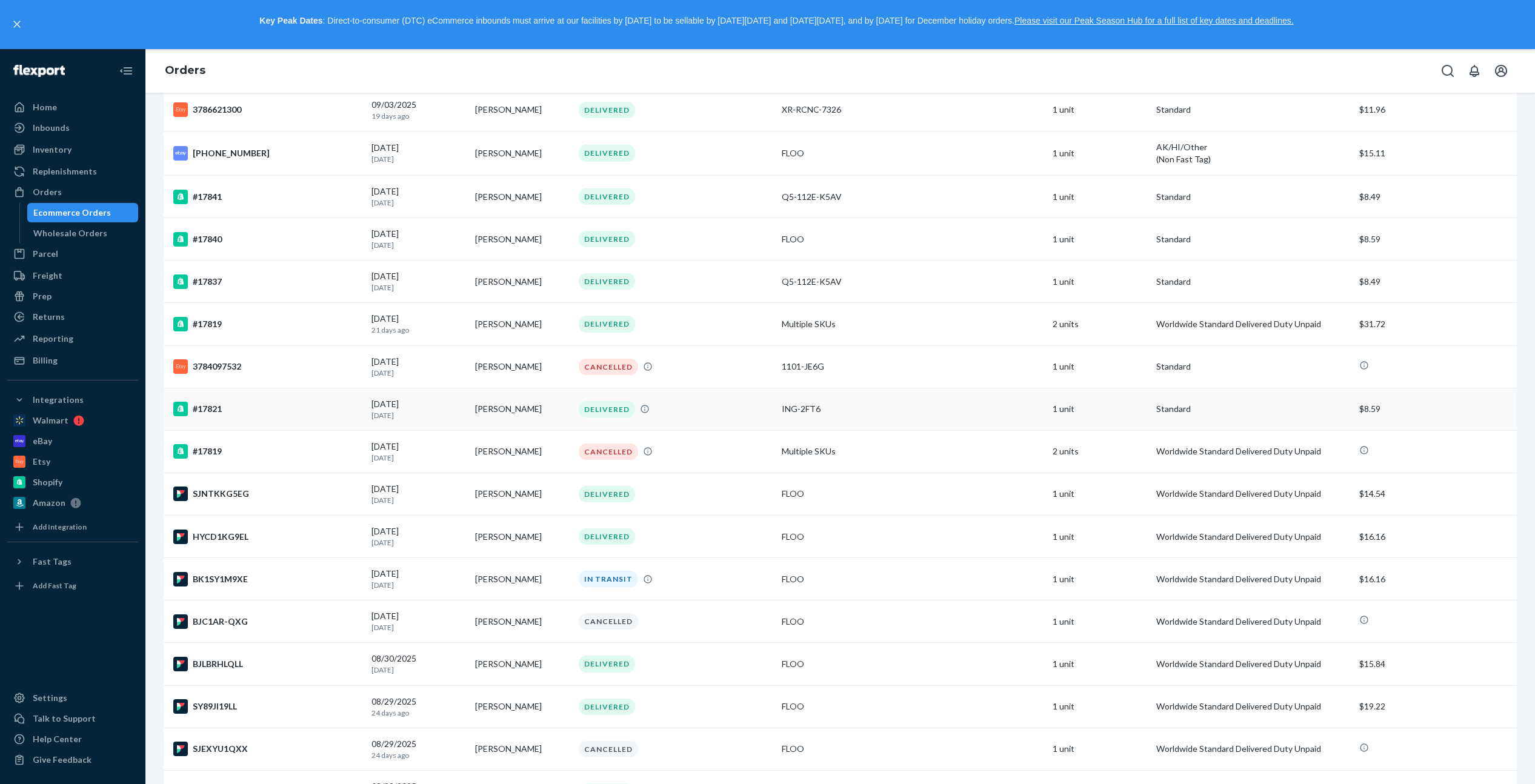
click at [543, 406] on td "[PERSON_NAME]" at bounding box center [522, 409] width 103 height 42
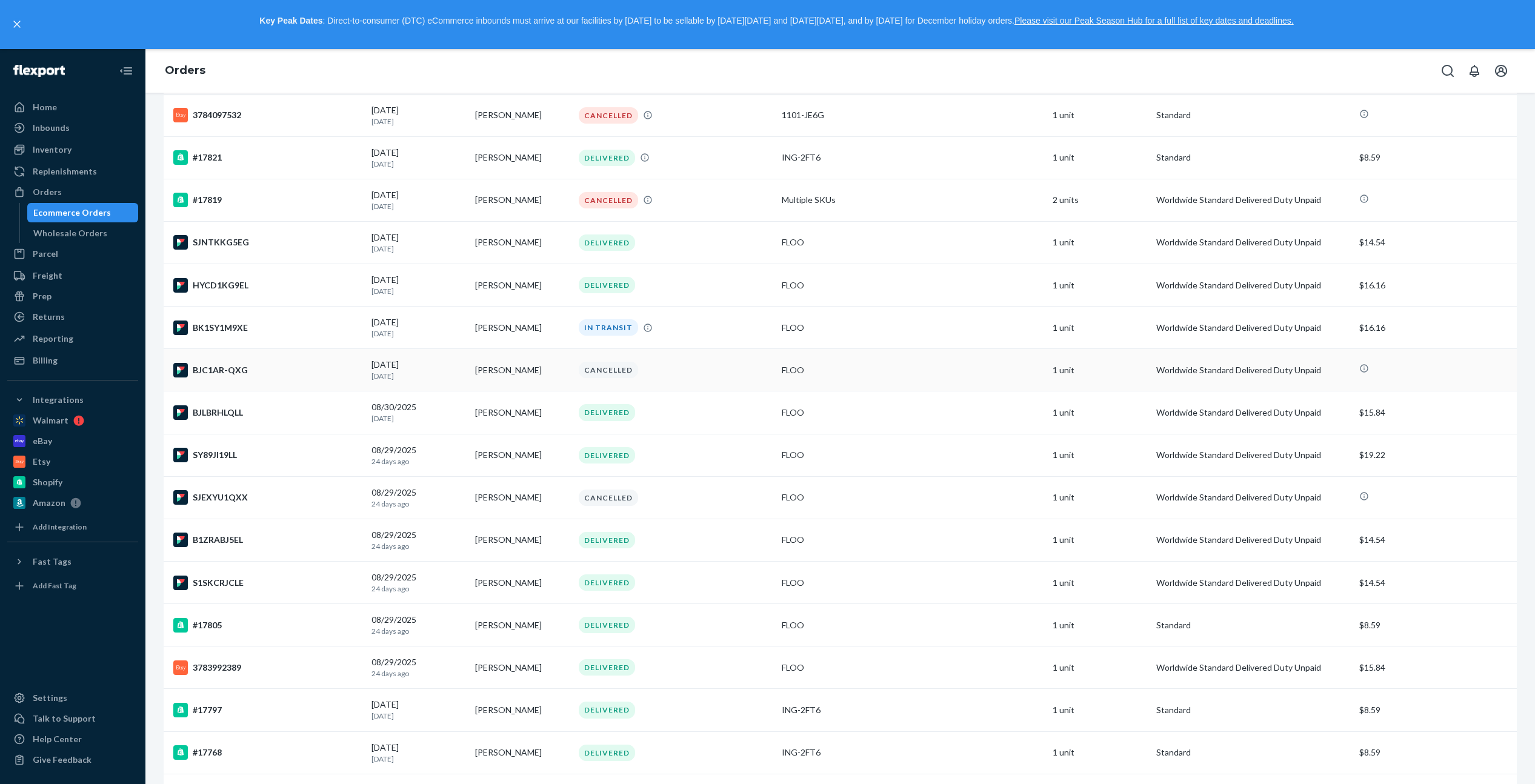
scroll to position [2023, 0]
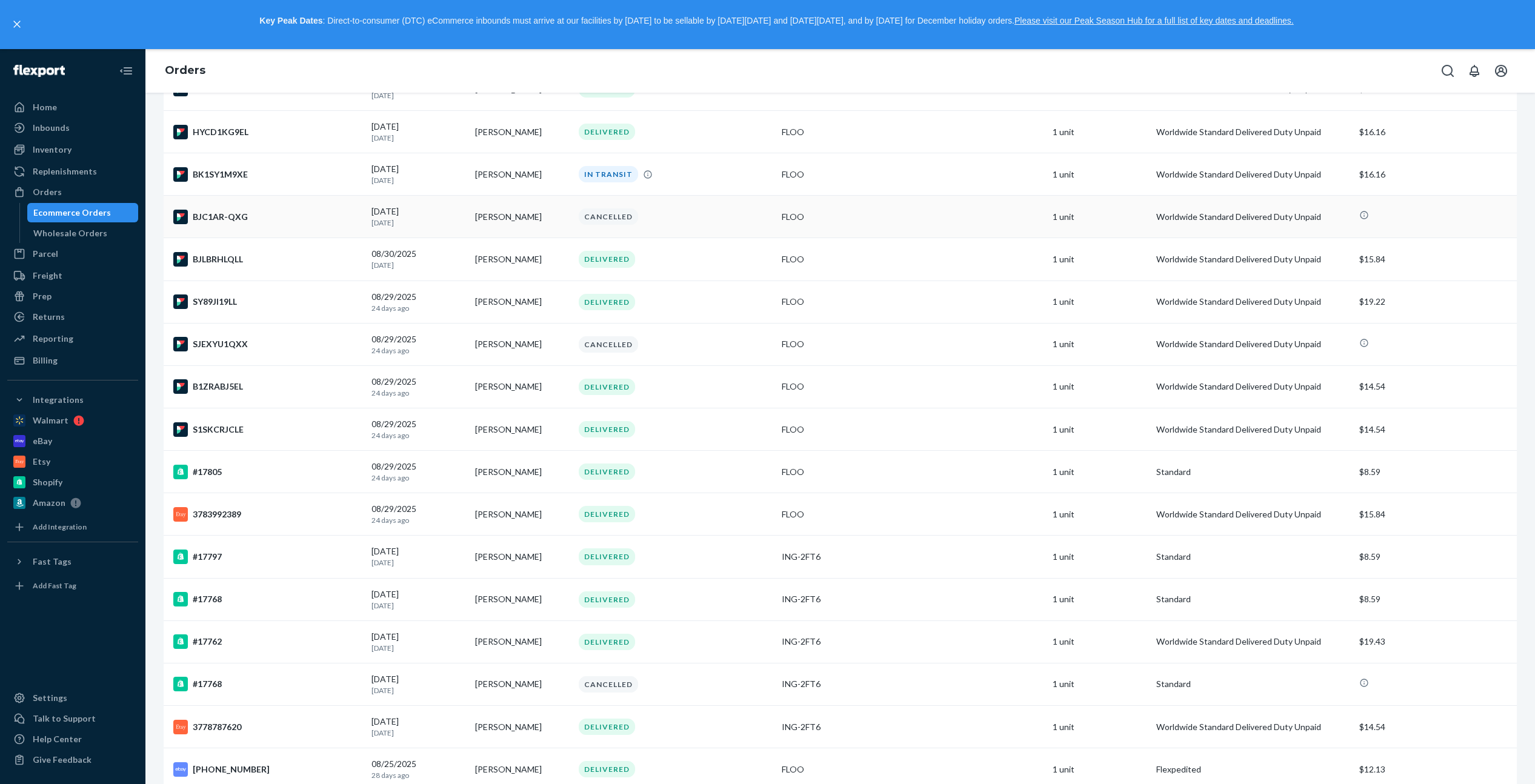
click at [611, 216] on div "CANCELLED" at bounding box center [608, 217] width 59 height 16
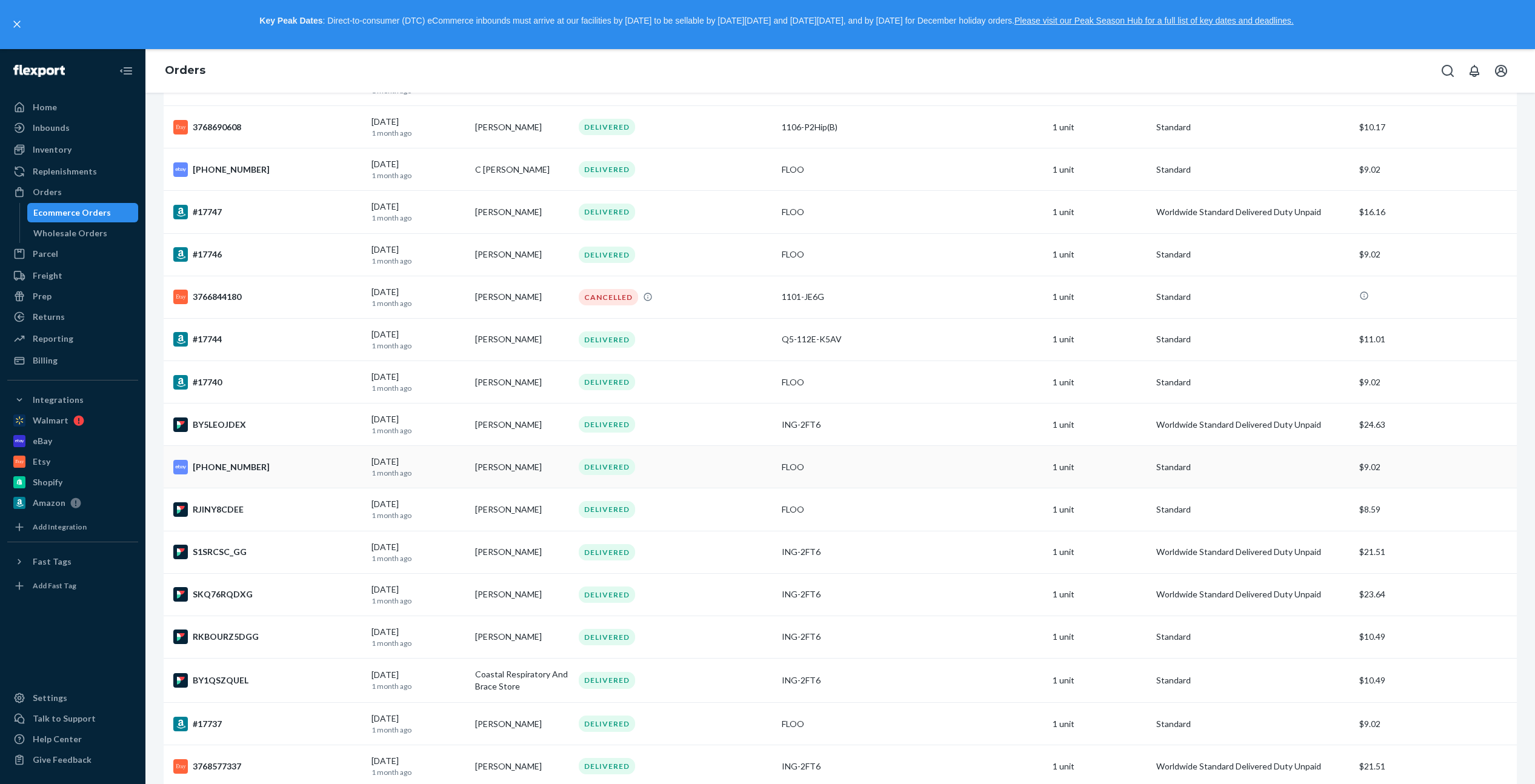
scroll to position [3768, 0]
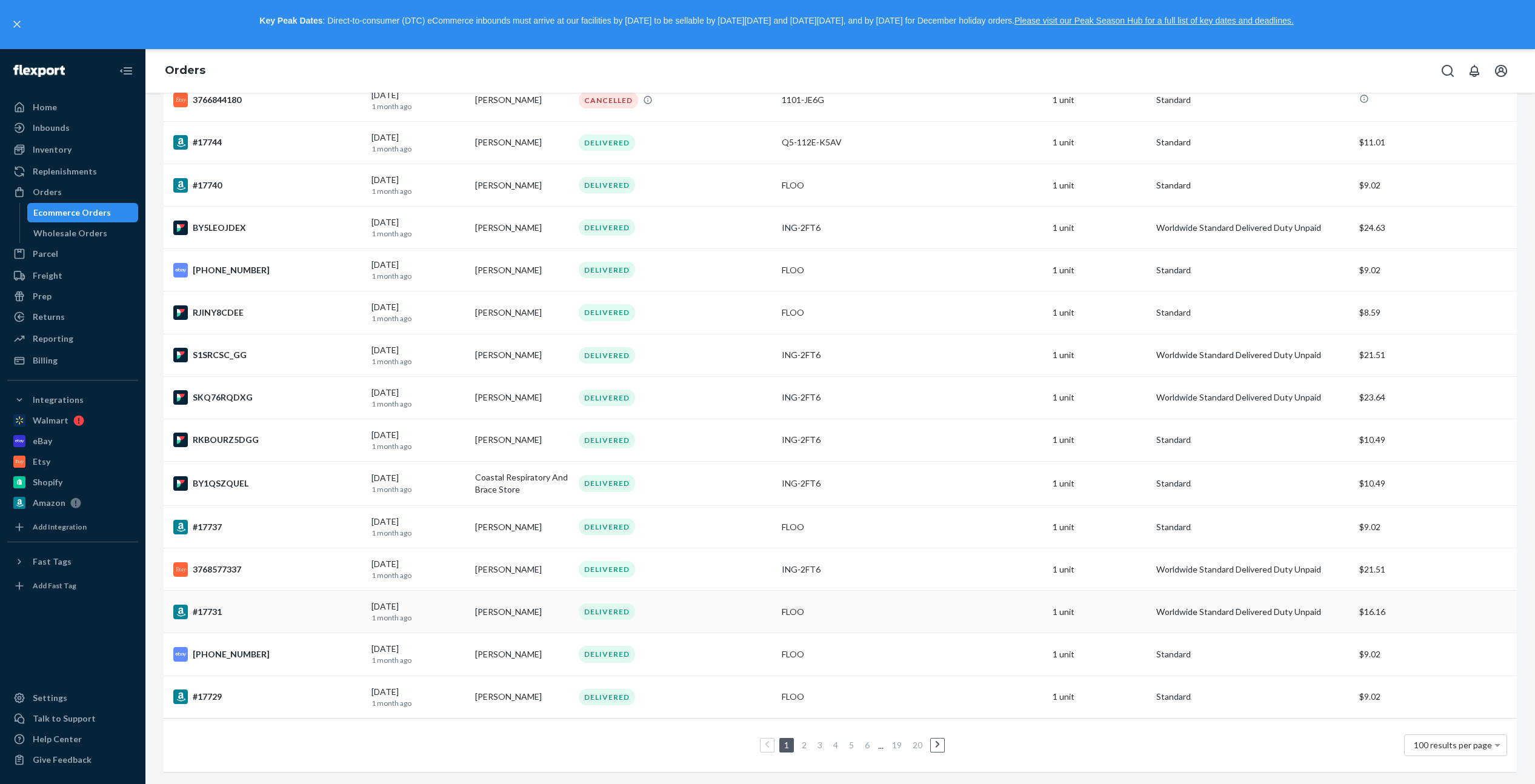
click at [375, 600] on div "[DATE] [DATE]" at bounding box center [418, 612] width 94 height 22
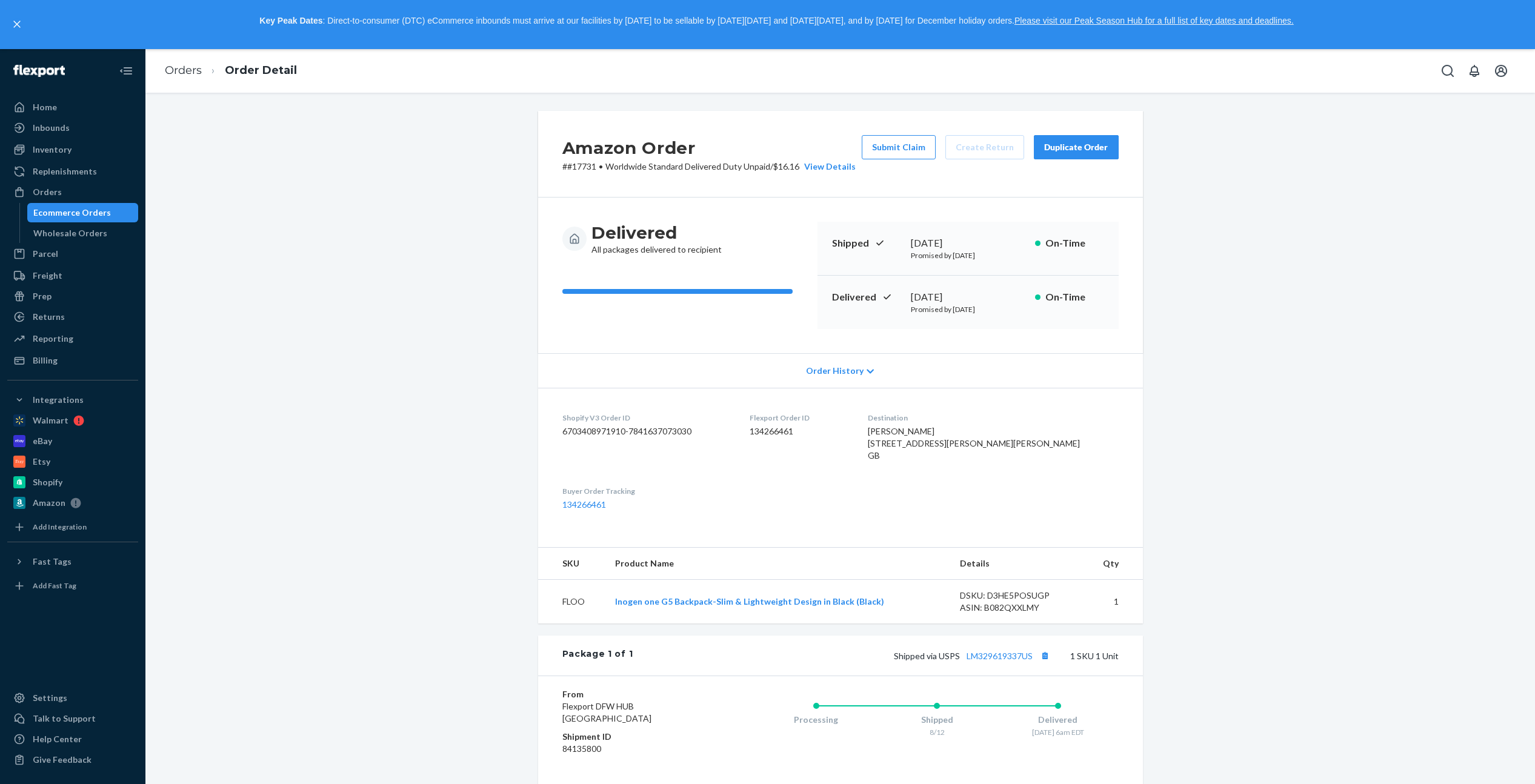
click at [827, 157] on h2 "Amazon Order" at bounding box center [708, 147] width 293 height 26
click at [827, 163] on div "View Details" at bounding box center [827, 166] width 57 height 12
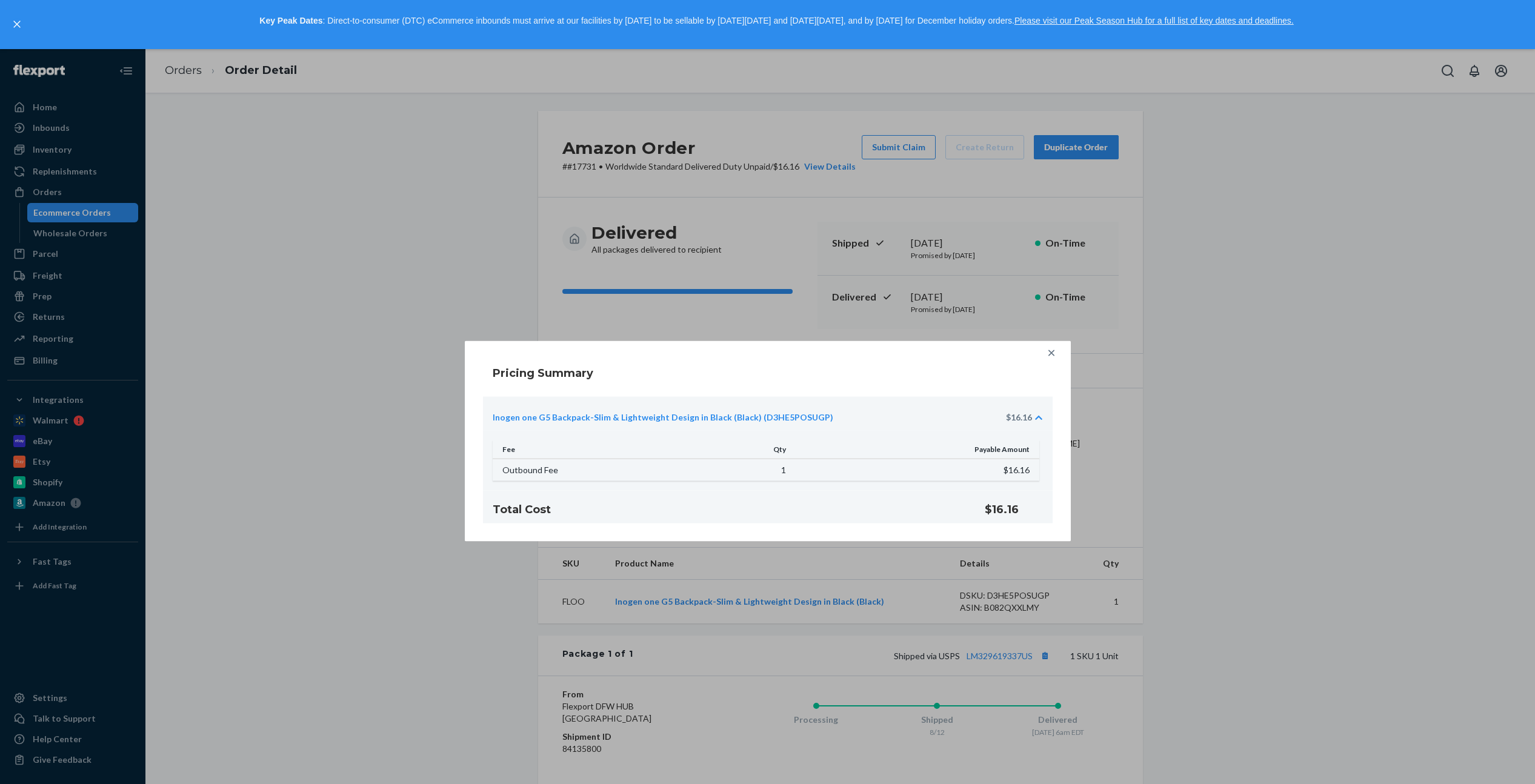
click at [1049, 353] on icon at bounding box center [1051, 353] width 12 height 12
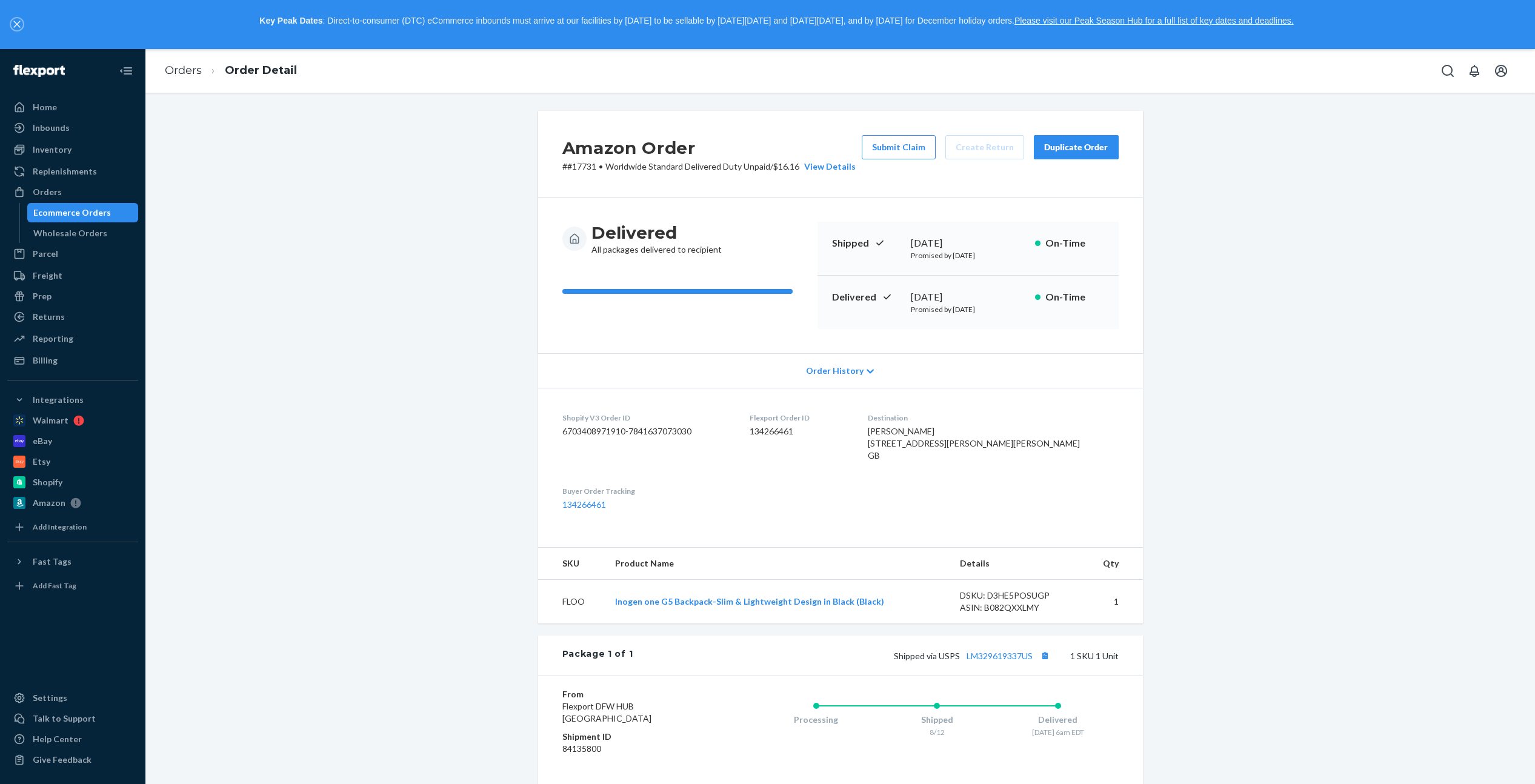
click at [16, 20] on button "close," at bounding box center [17, 24] width 12 height 12
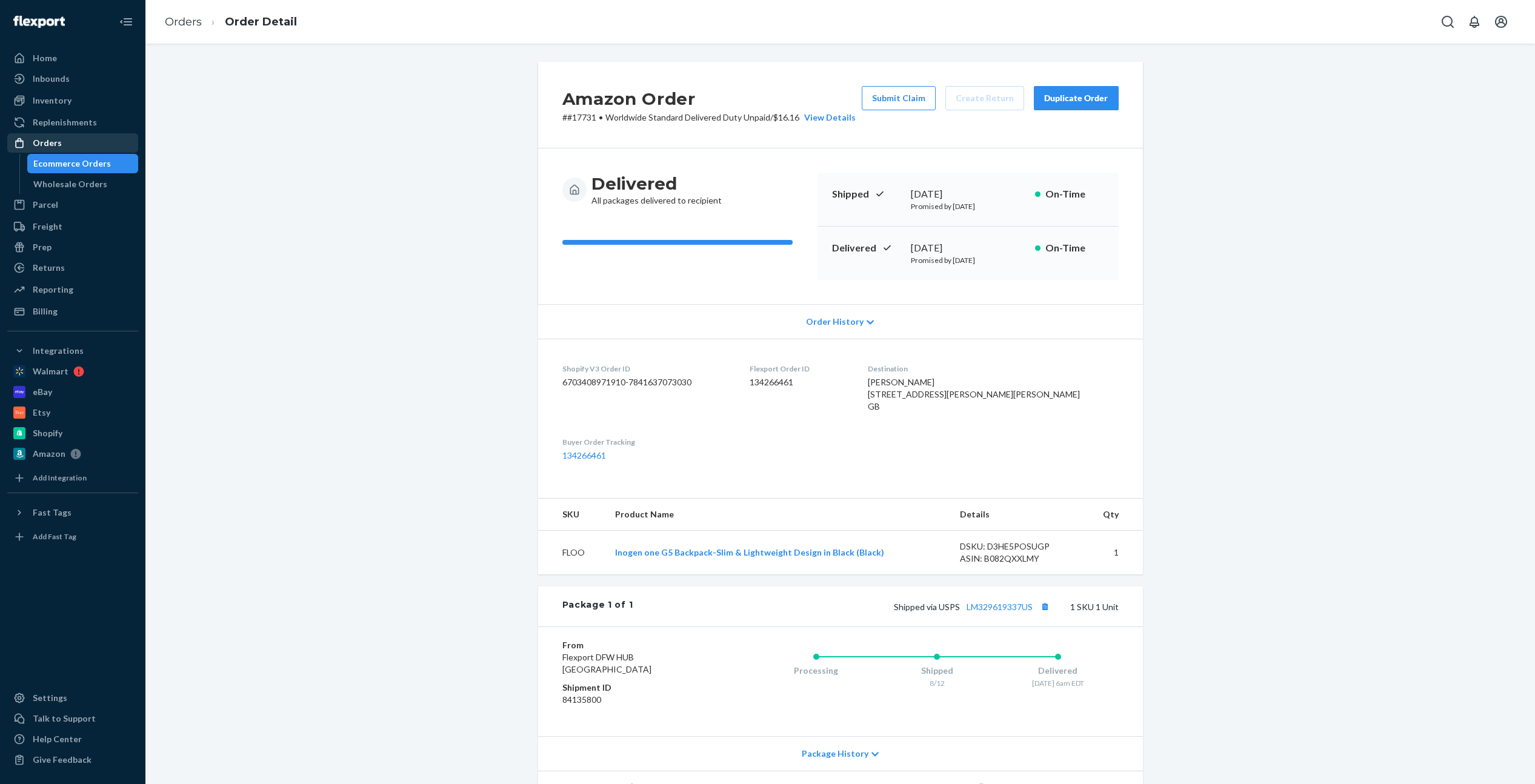
click at [55, 149] on div "Orders" at bounding box center [73, 142] width 128 height 17
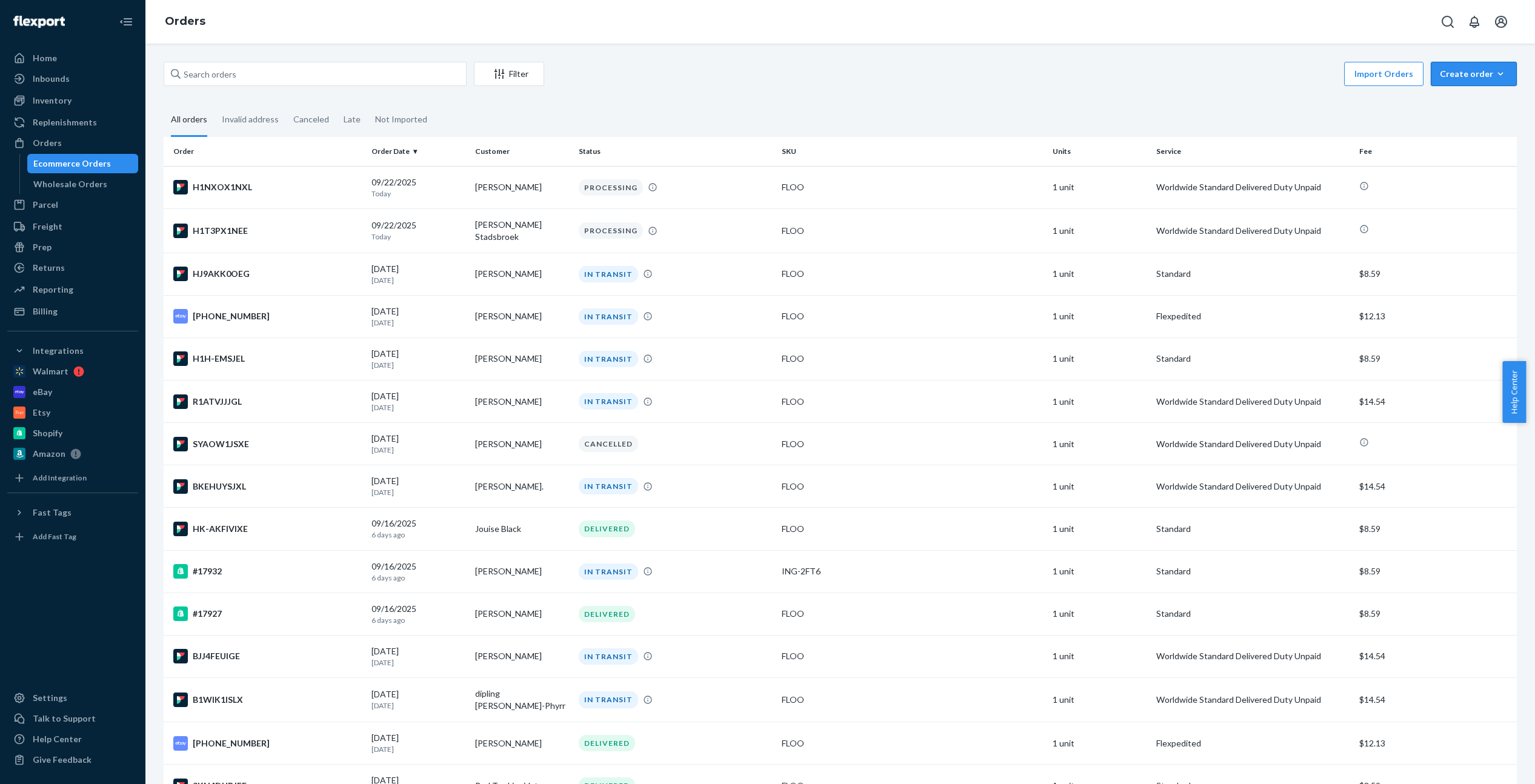
click at [1461, 73] on div "Create order" at bounding box center [1473, 73] width 68 height 12
click at [1469, 99] on span "Ecommerce order" at bounding box center [1481, 103] width 75 height 9
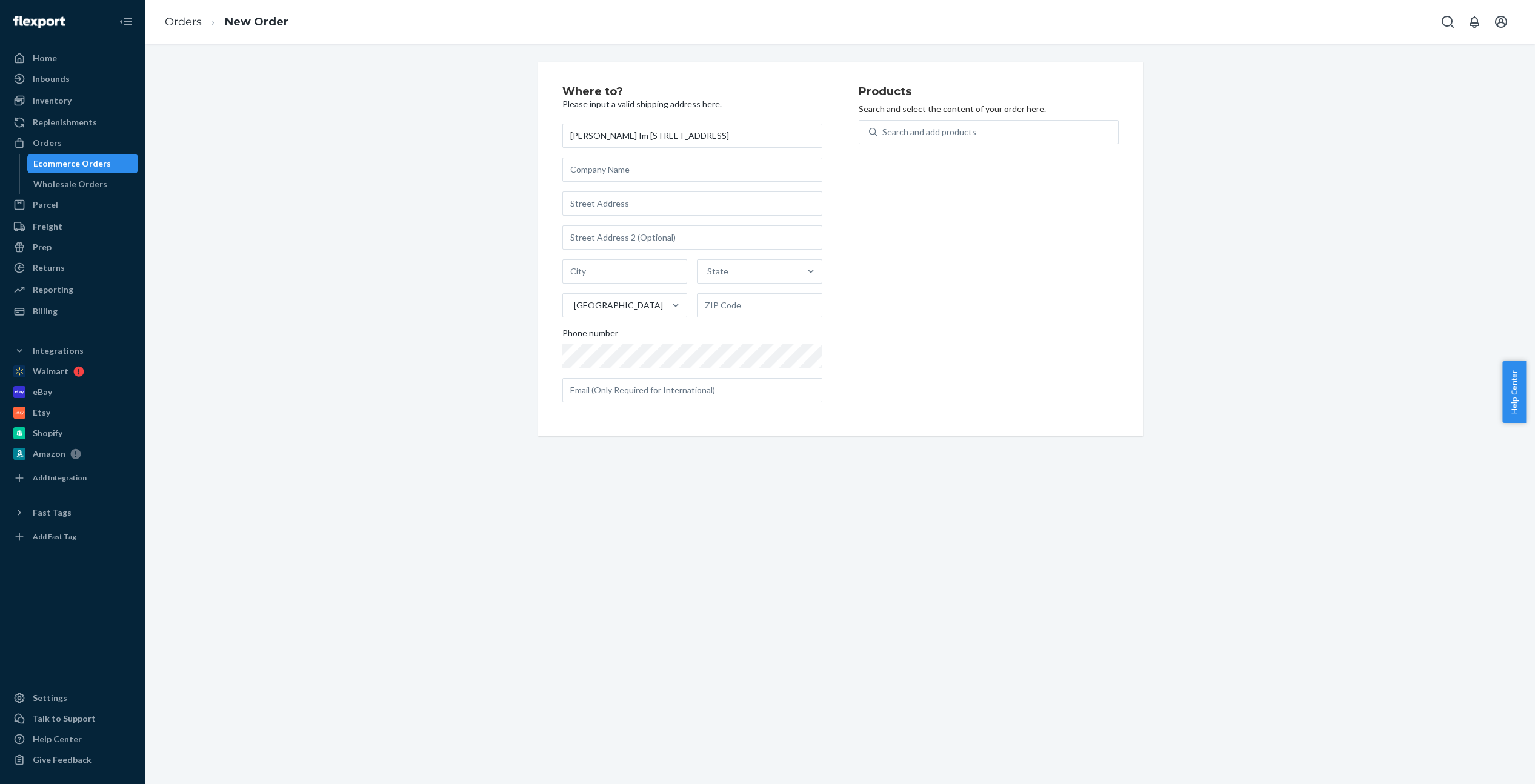
scroll to position [0, 6]
drag, startPoint x: 576, startPoint y: 132, endPoint x: 823, endPoint y: 131, distance: 247.0
click at [823, 131] on div "Where to? Please input a valid shipping address here. [PERSON_NAME] Im [STREET_…" at bounding box center [710, 256] width 296 height 341
drag, startPoint x: 799, startPoint y: 135, endPoint x: 489, endPoint y: 135, distance: 310.0
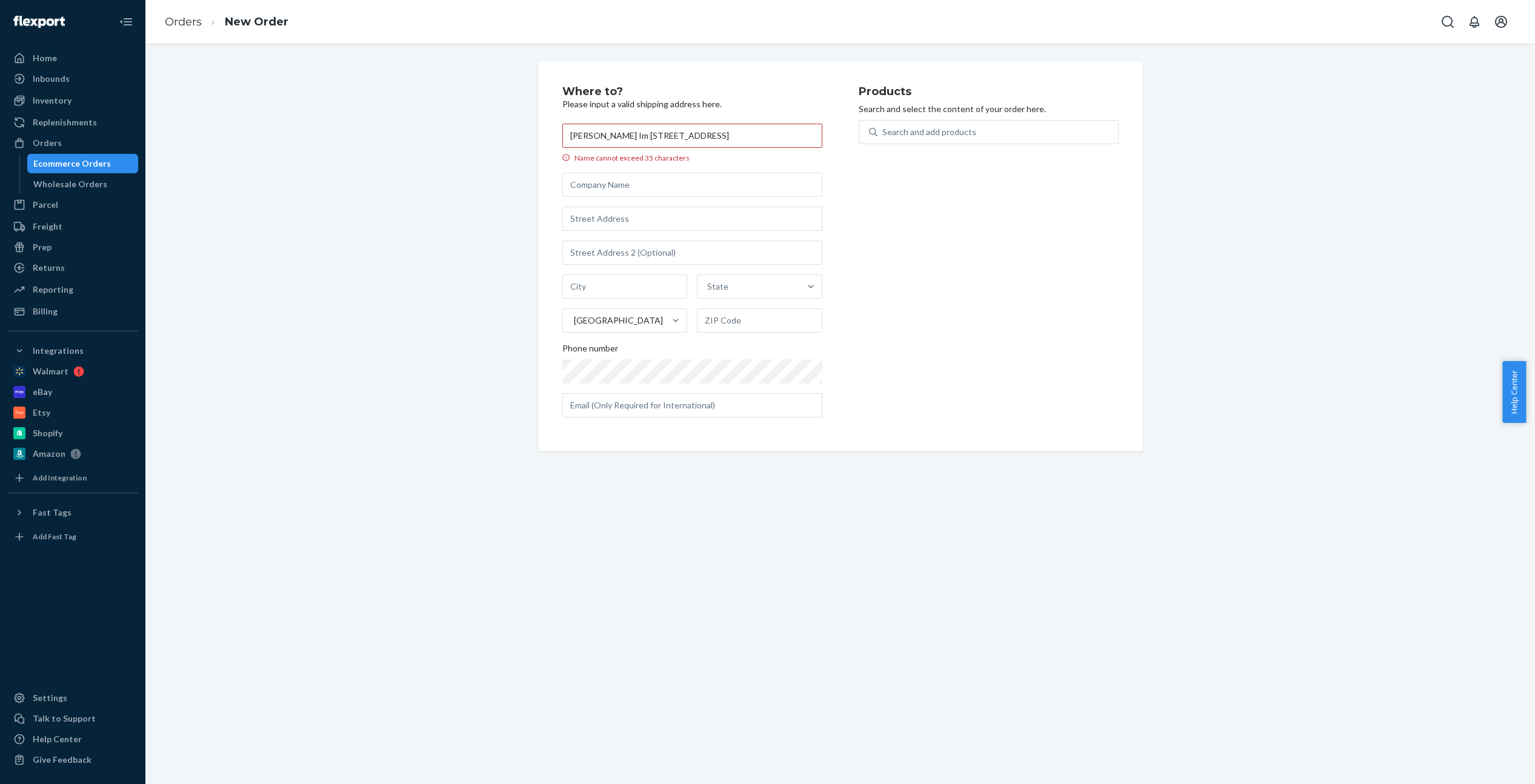
click at [489, 135] on div "Where to? Please input a valid shipping address here. [PERSON_NAME] Im [STREET_…" at bounding box center [840, 256] width 1371 height 390
click at [617, 137] on input "[PERSON_NAME] Im [STREET_ADDRESS]" at bounding box center [692, 136] width 260 height 24
drag, startPoint x: 617, startPoint y: 136, endPoint x: 596, endPoint y: 141, distance: 21.6
click at [840, 140] on div "Where to? Please input a valid shipping address here. [PERSON_NAME] Im [STREET_…" at bounding box center [710, 256] width 296 height 341
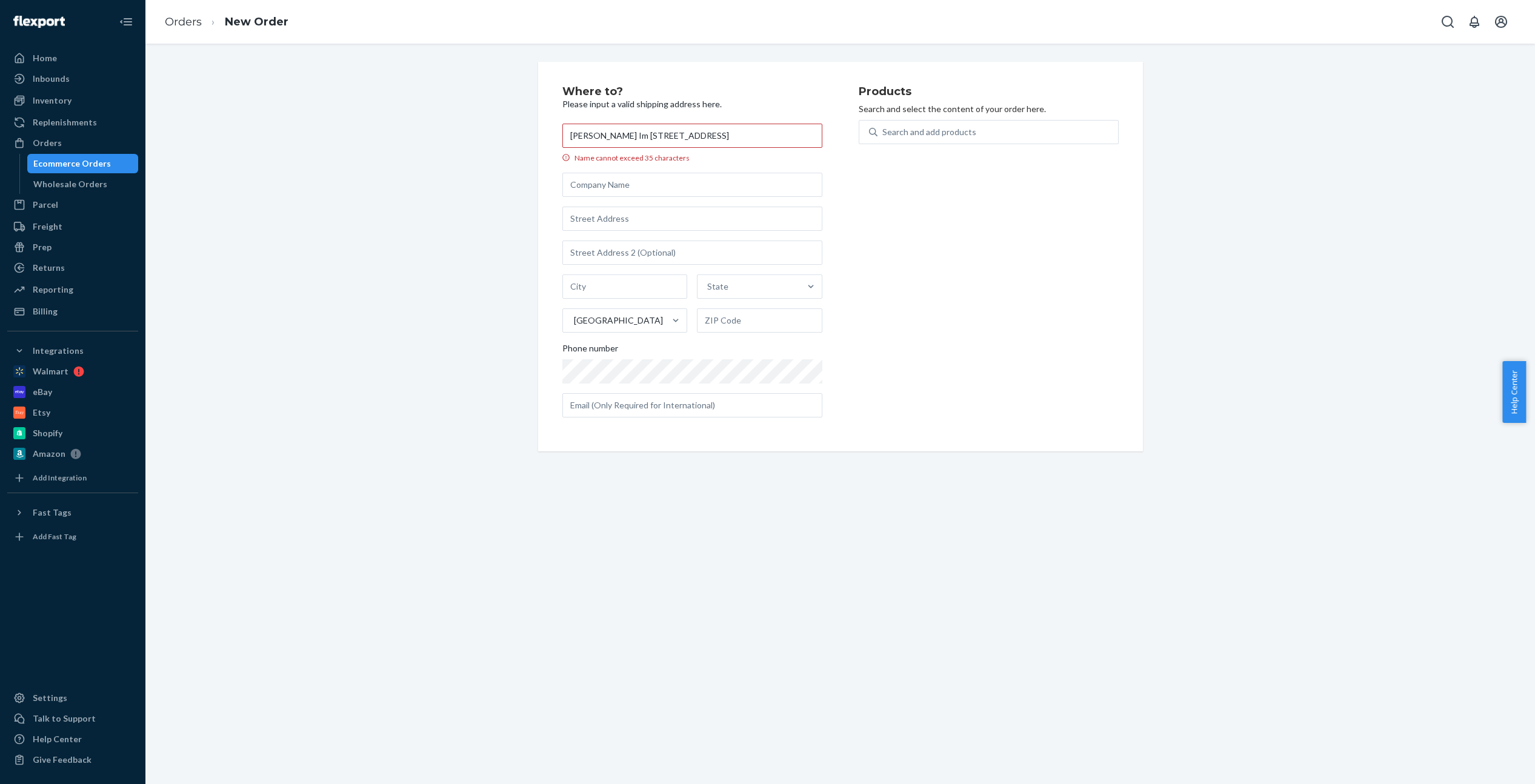
click at [552, 141] on div "Where to? Please input a valid shipping address here. [PERSON_NAME] Im [STREET_…" at bounding box center [840, 256] width 605 height 390
drag, startPoint x: 619, startPoint y: 136, endPoint x: 816, endPoint y: 142, distance: 197.1
click at [816, 142] on input "[PERSON_NAME] Im [STREET_ADDRESS]" at bounding box center [692, 136] width 260 height 24
type input "[PERSON_NAME]"
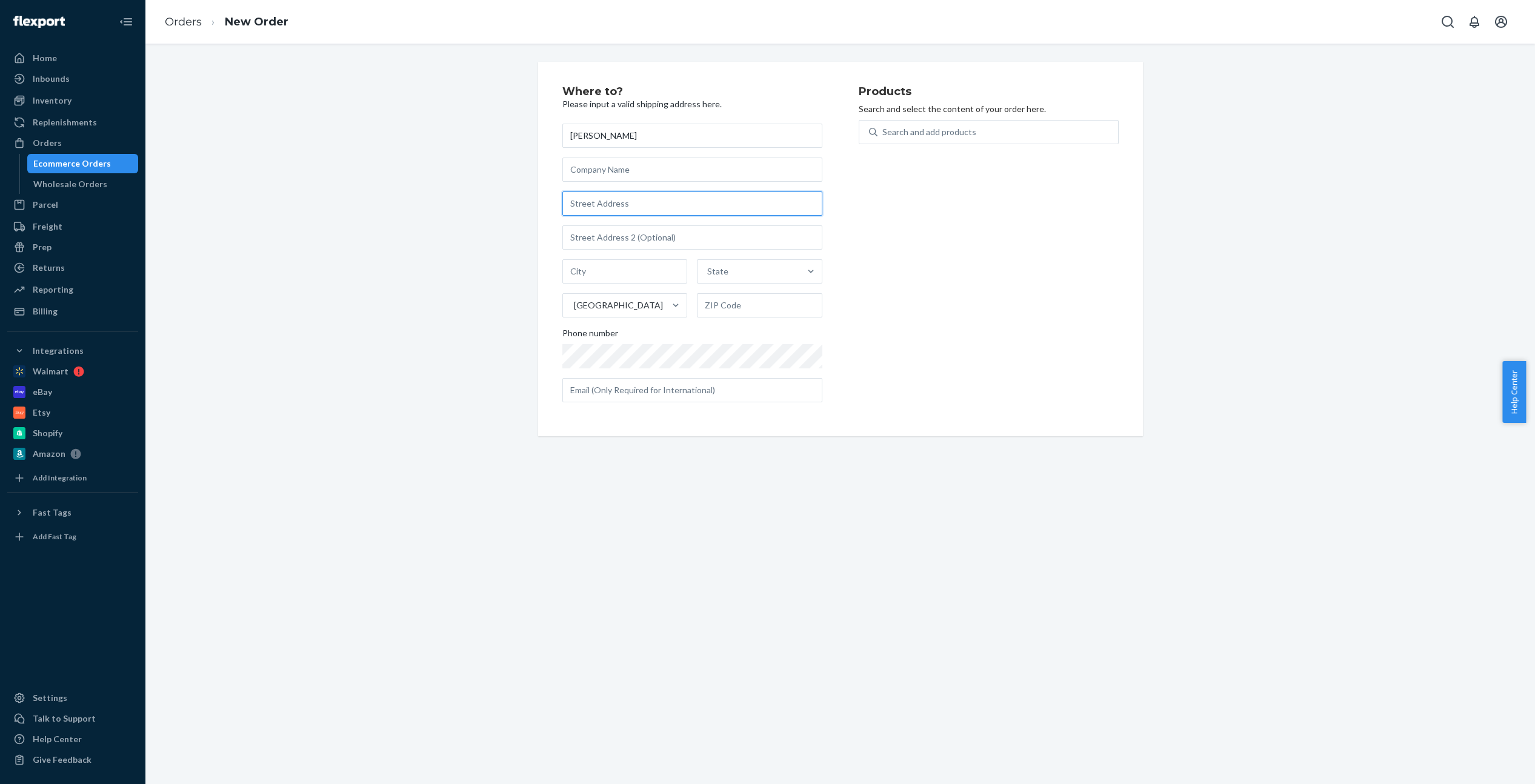
click at [581, 206] on input "text" at bounding box center [692, 203] width 260 height 24
paste input "[PERSON_NAME] Im [STREET_ADDRESS]"
type input "1 Im Kleinefeldchen"
type input "[DEMOGRAPHIC_DATA]"
type input "53879"
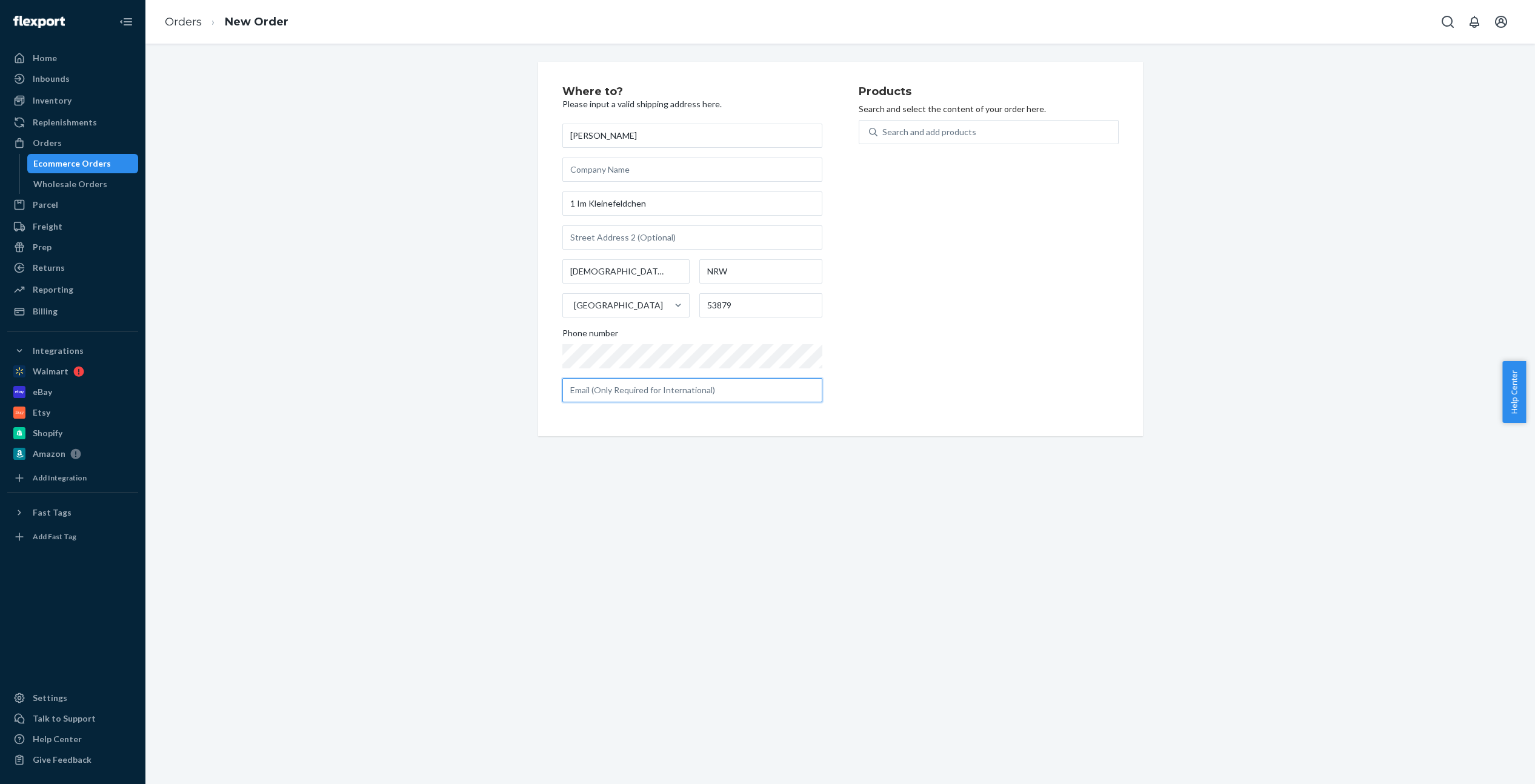
click at [646, 387] on input "text" at bounding box center [692, 390] width 260 height 24
type input "[EMAIL_ADDRESS][DOMAIN_NAME]"
click at [921, 128] on div "Search and add products" at bounding box center [929, 131] width 94 height 12
click at [883, 128] on input "Search and add products" at bounding box center [883, 131] width 1 height 12
type input "floo"
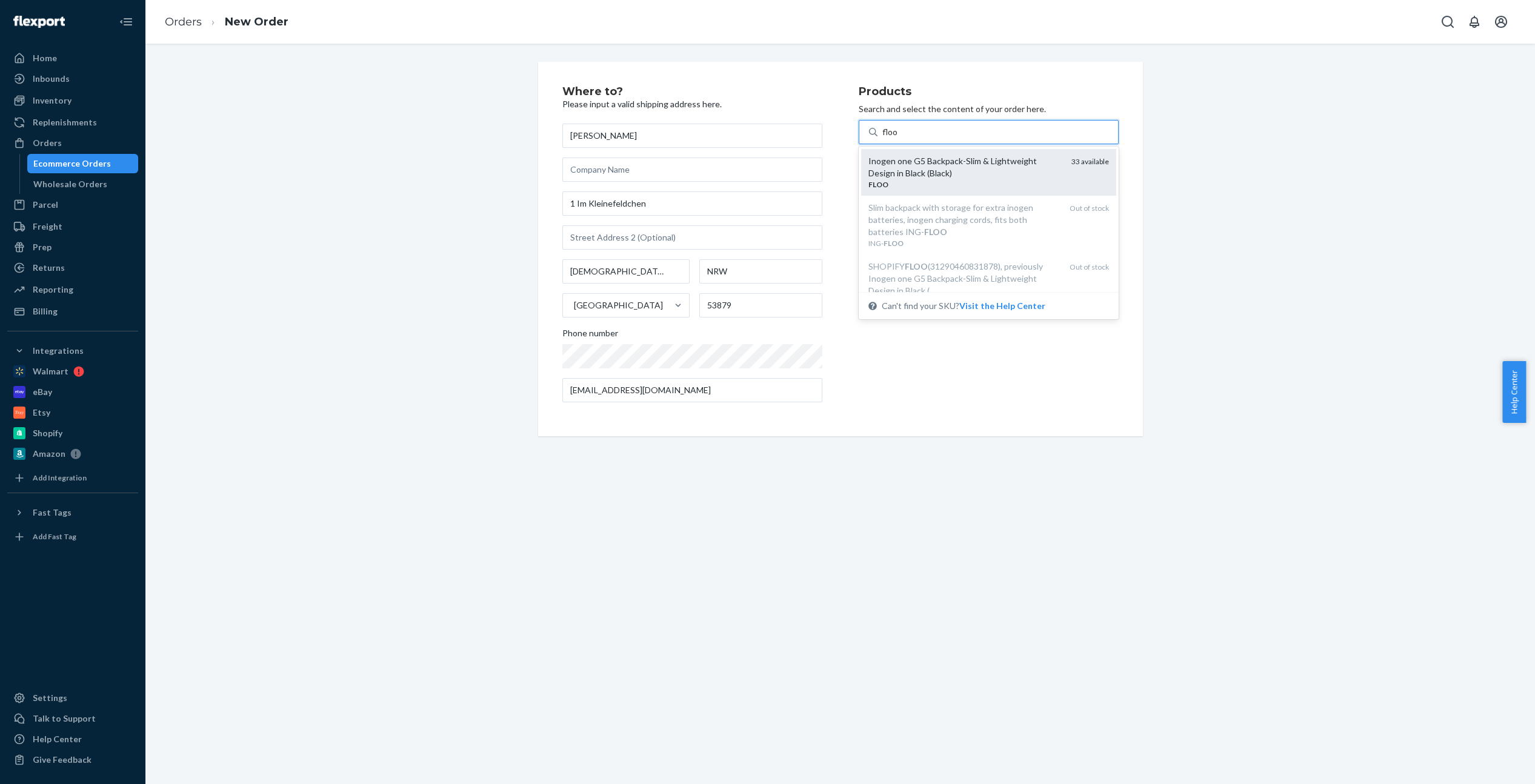
click at [911, 161] on div "Inogen one G5 Backpack-Slim & Lightweight Design in Black (Black)" at bounding box center [965, 167] width 194 height 24
click at [898, 138] on input "floo" at bounding box center [890, 131] width 16 height 12
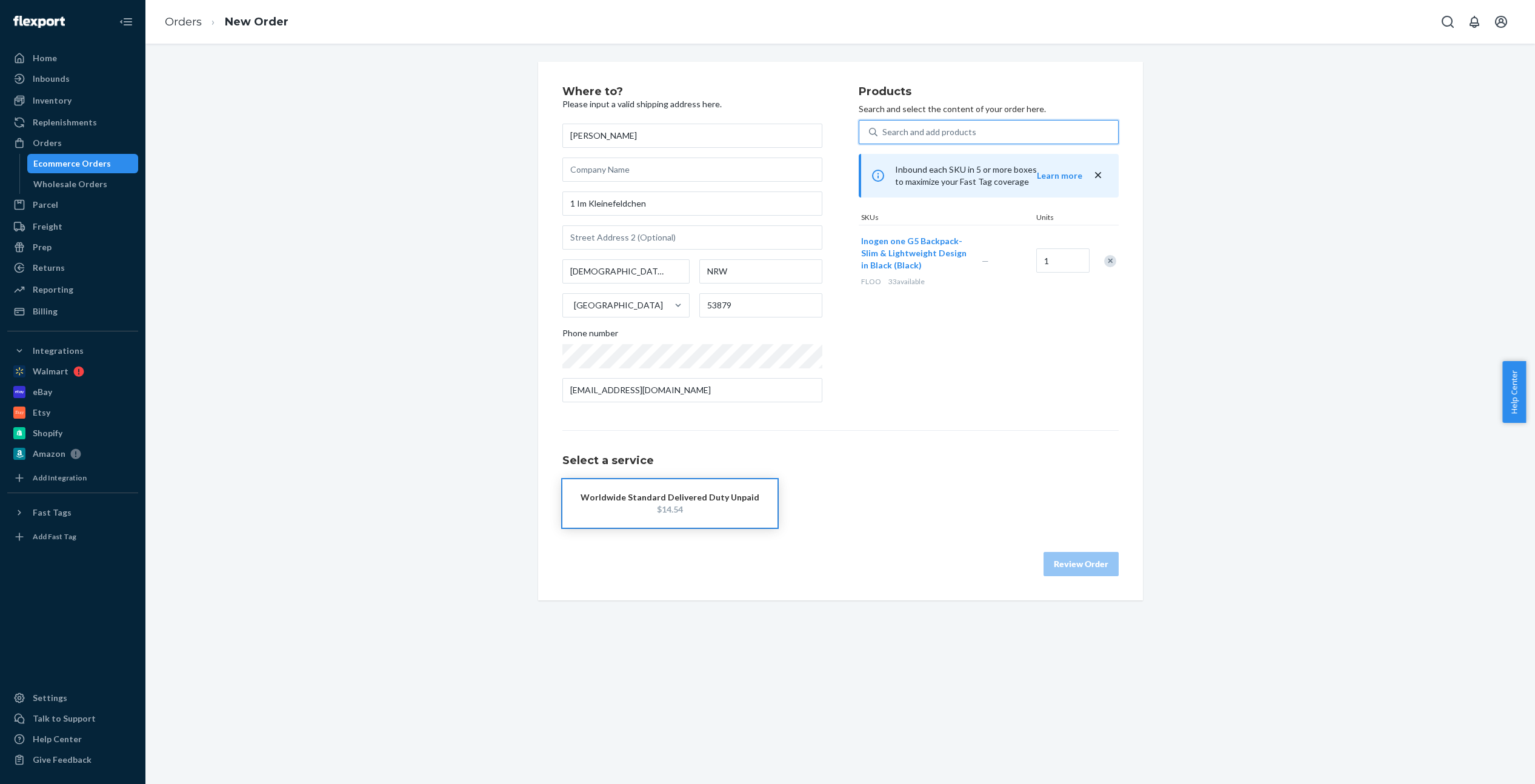
click at [655, 498] on div "Worldwide Standard Delivered Duty Unpaid" at bounding box center [670, 497] width 179 height 12
click at [1106, 566] on button "Review Order" at bounding box center [1081, 564] width 75 height 24
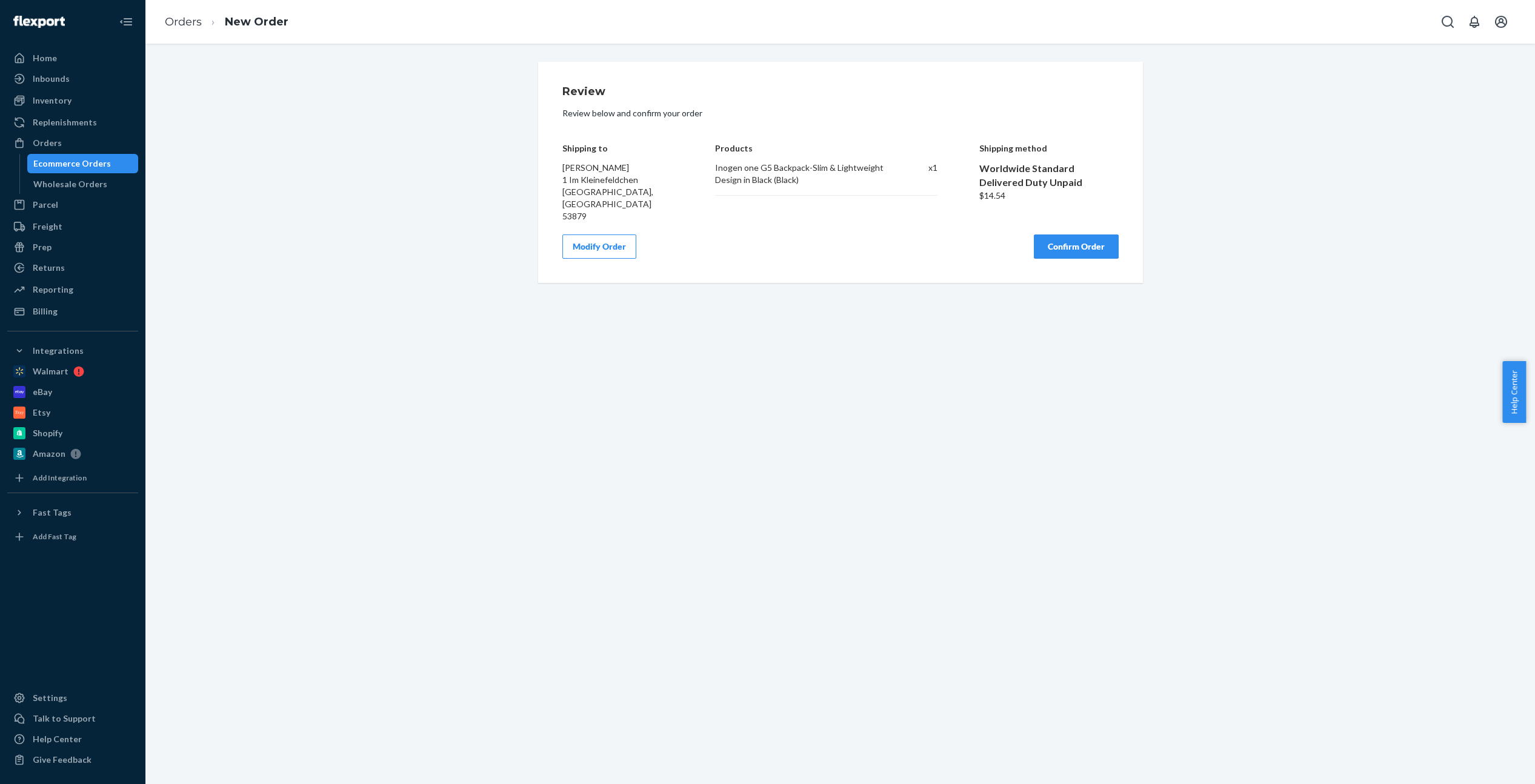
click at [1064, 235] on button "Confirm Order" at bounding box center [1076, 246] width 85 height 24
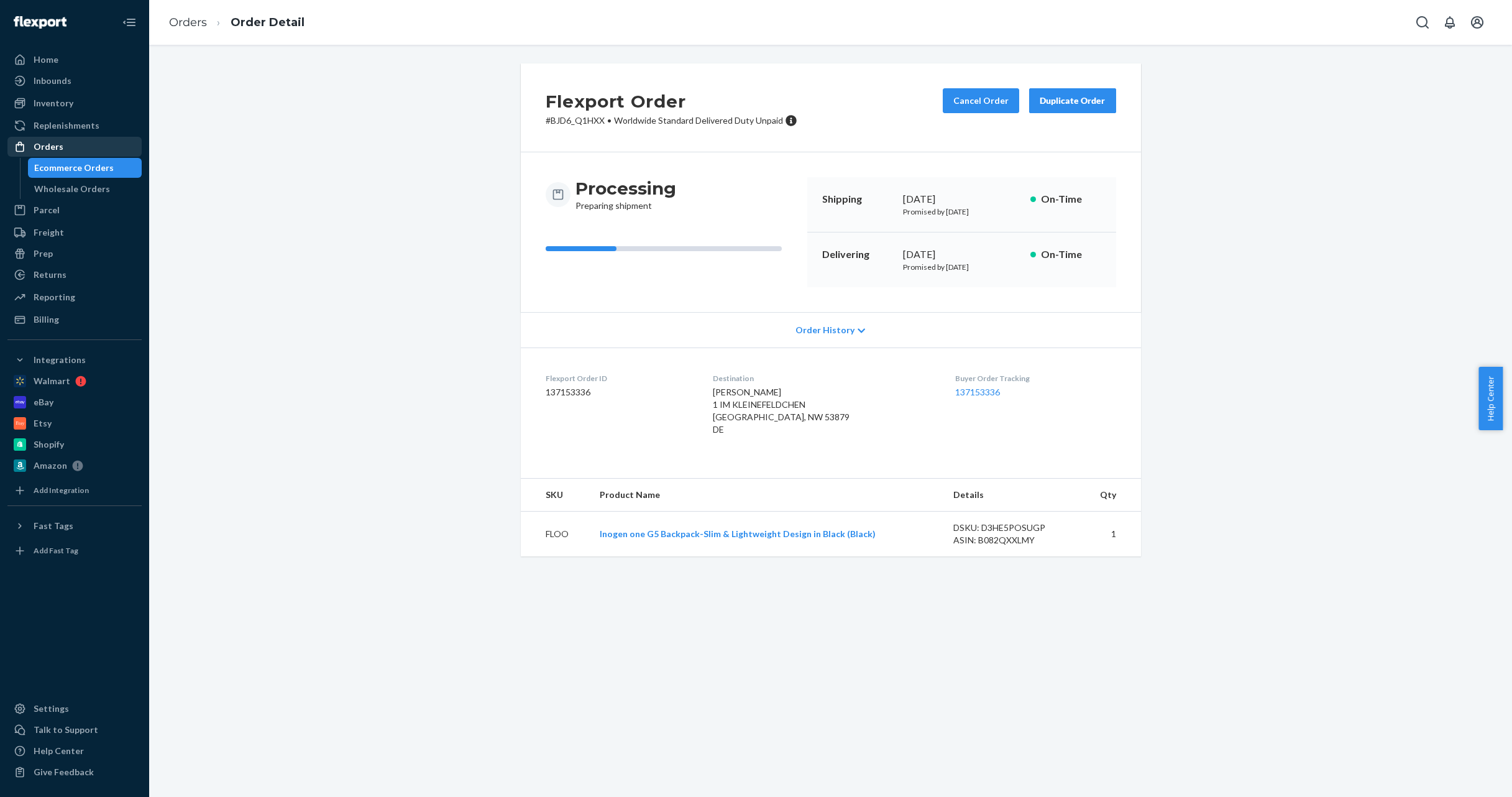
click at [62, 148] on div "Orders" at bounding box center [75, 146] width 132 height 17
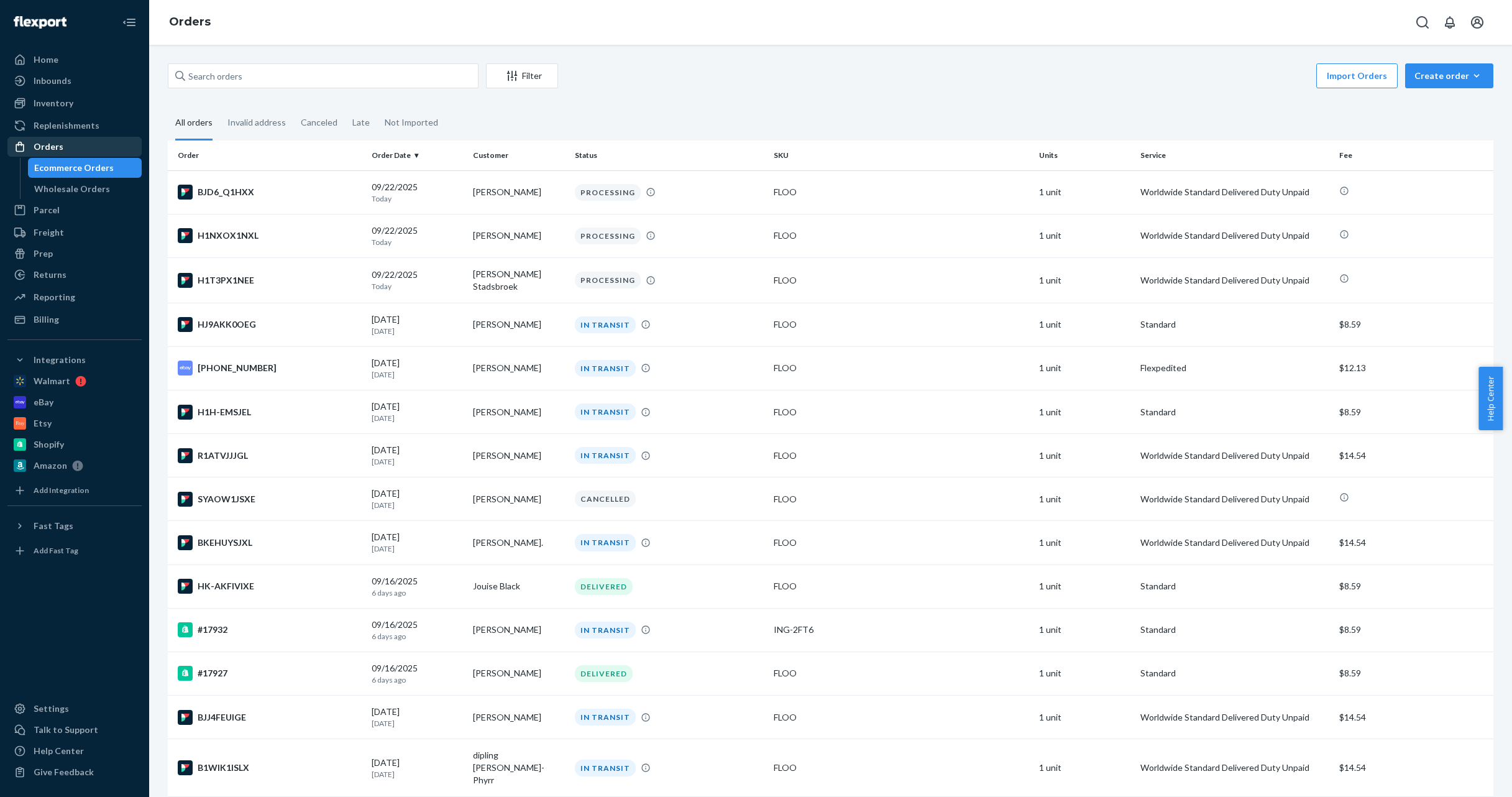
click at [38, 144] on div "Orders" at bounding box center [49, 146] width 30 height 12
click at [336, 410] on div "H1H-EMSJEL" at bounding box center [269, 412] width 184 height 15
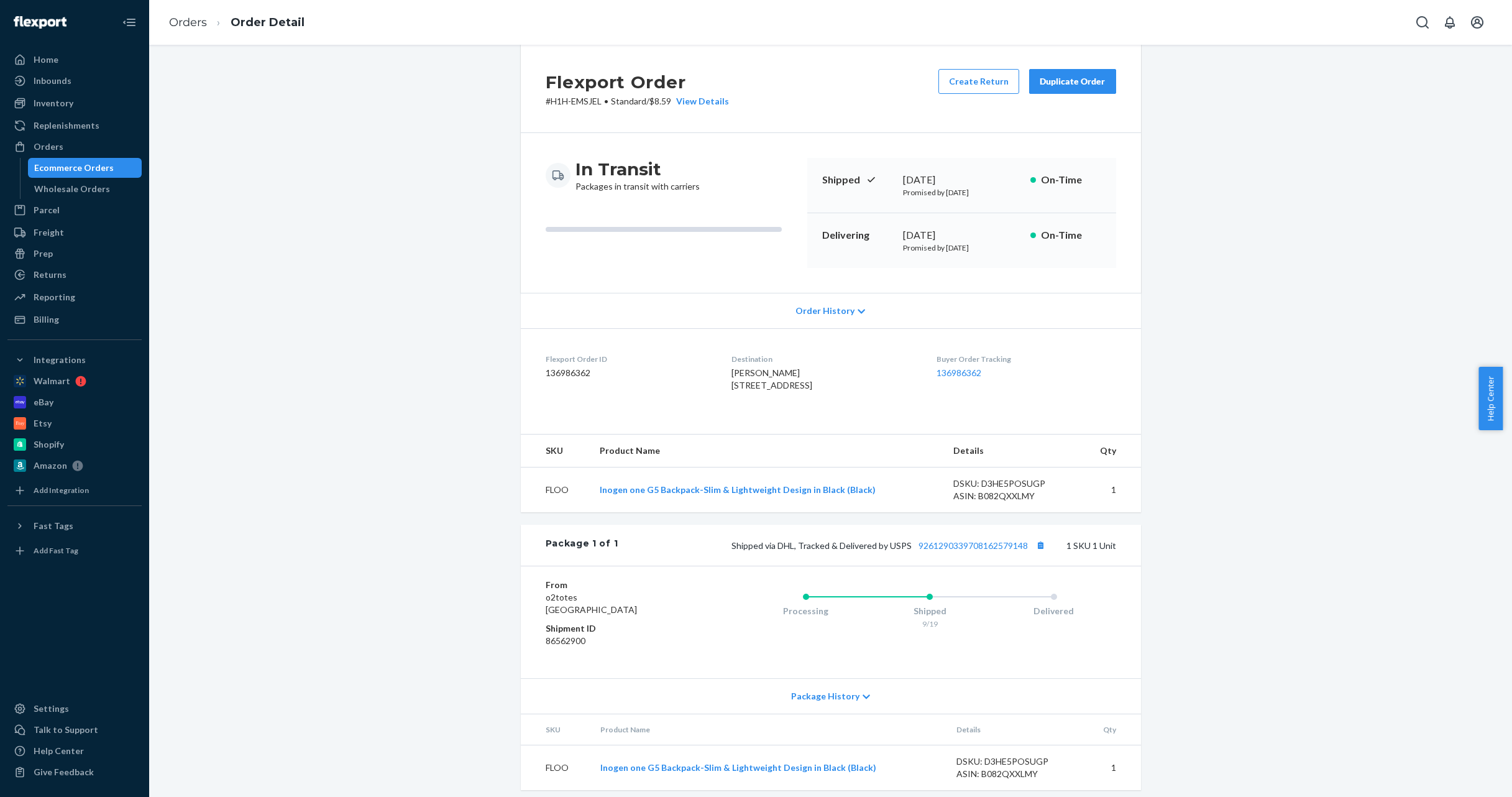
scroll to position [52, 0]
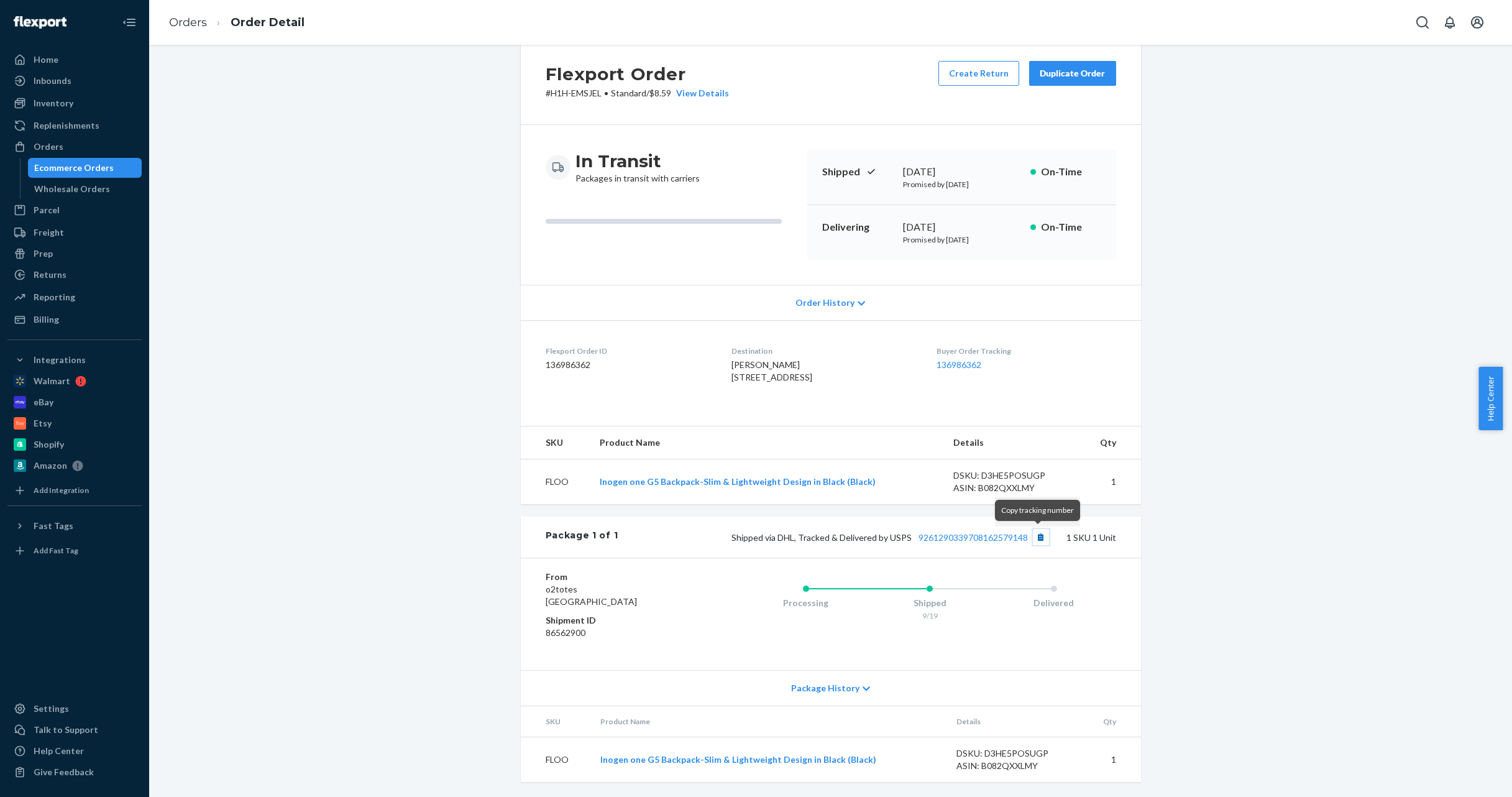
click at [1034, 538] on button "Copy tracking number" at bounding box center [1041, 536] width 16 height 16
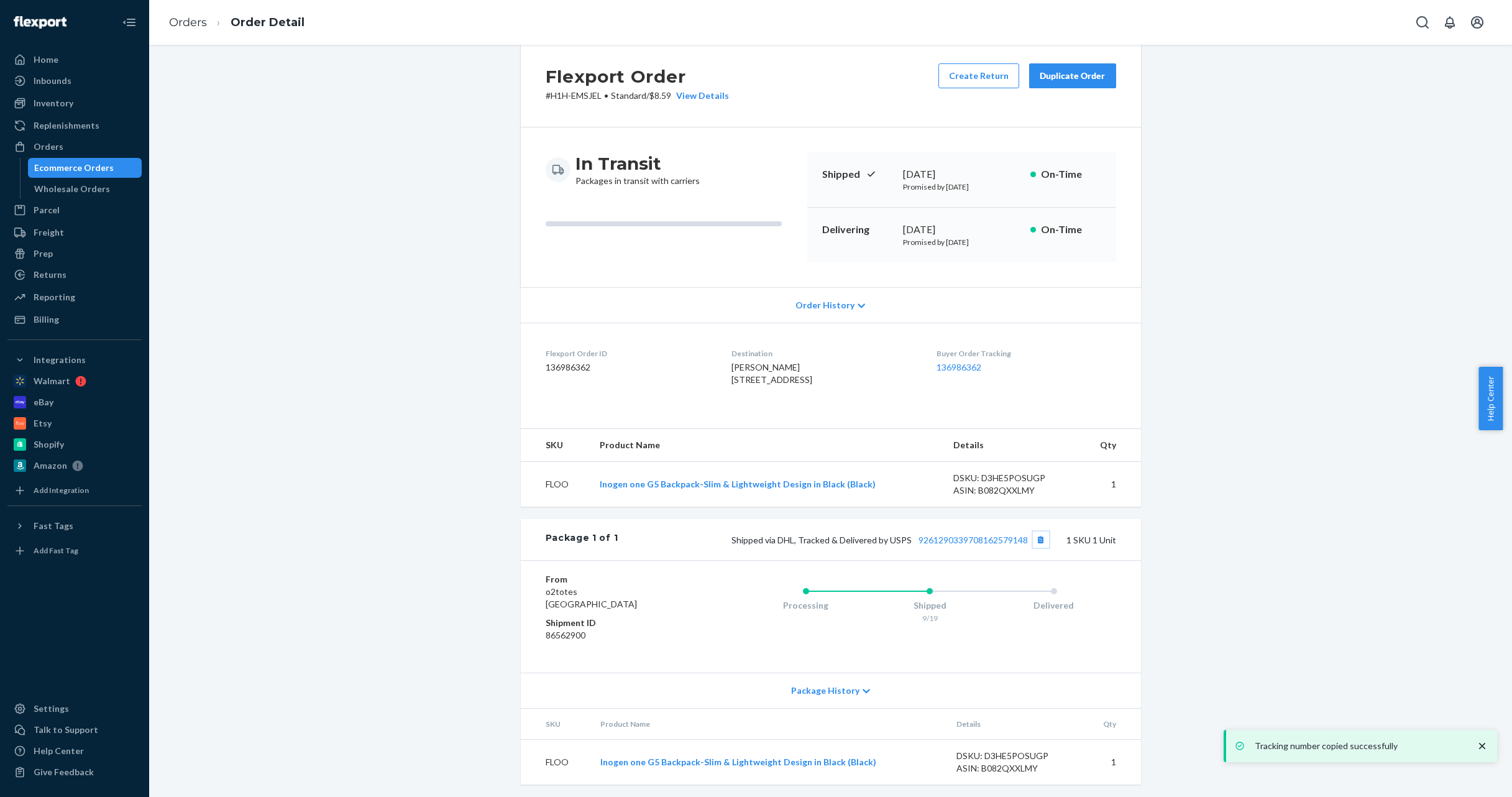
scroll to position [0, 0]
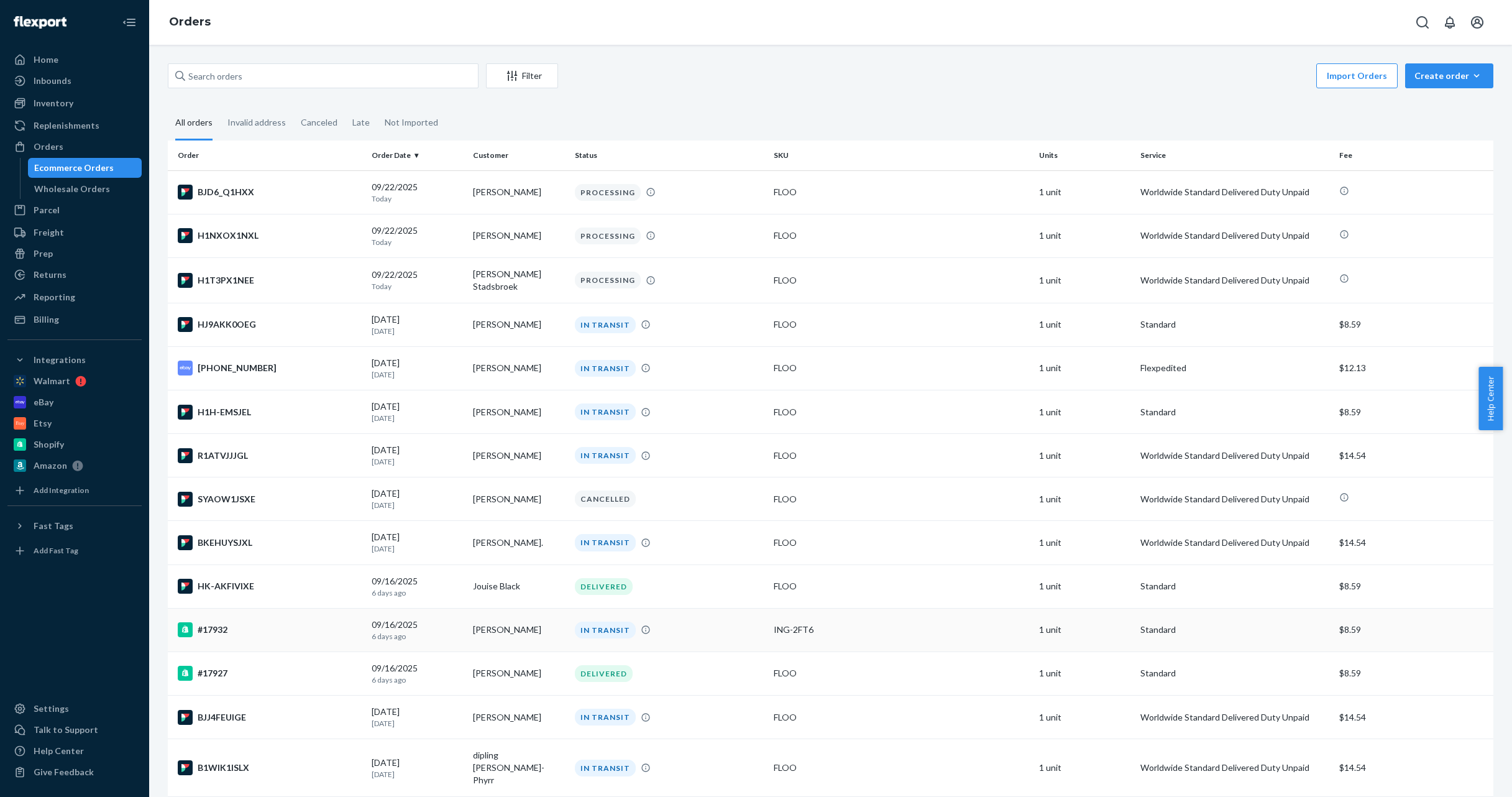
click at [317, 632] on div "#17932" at bounding box center [269, 629] width 184 height 15
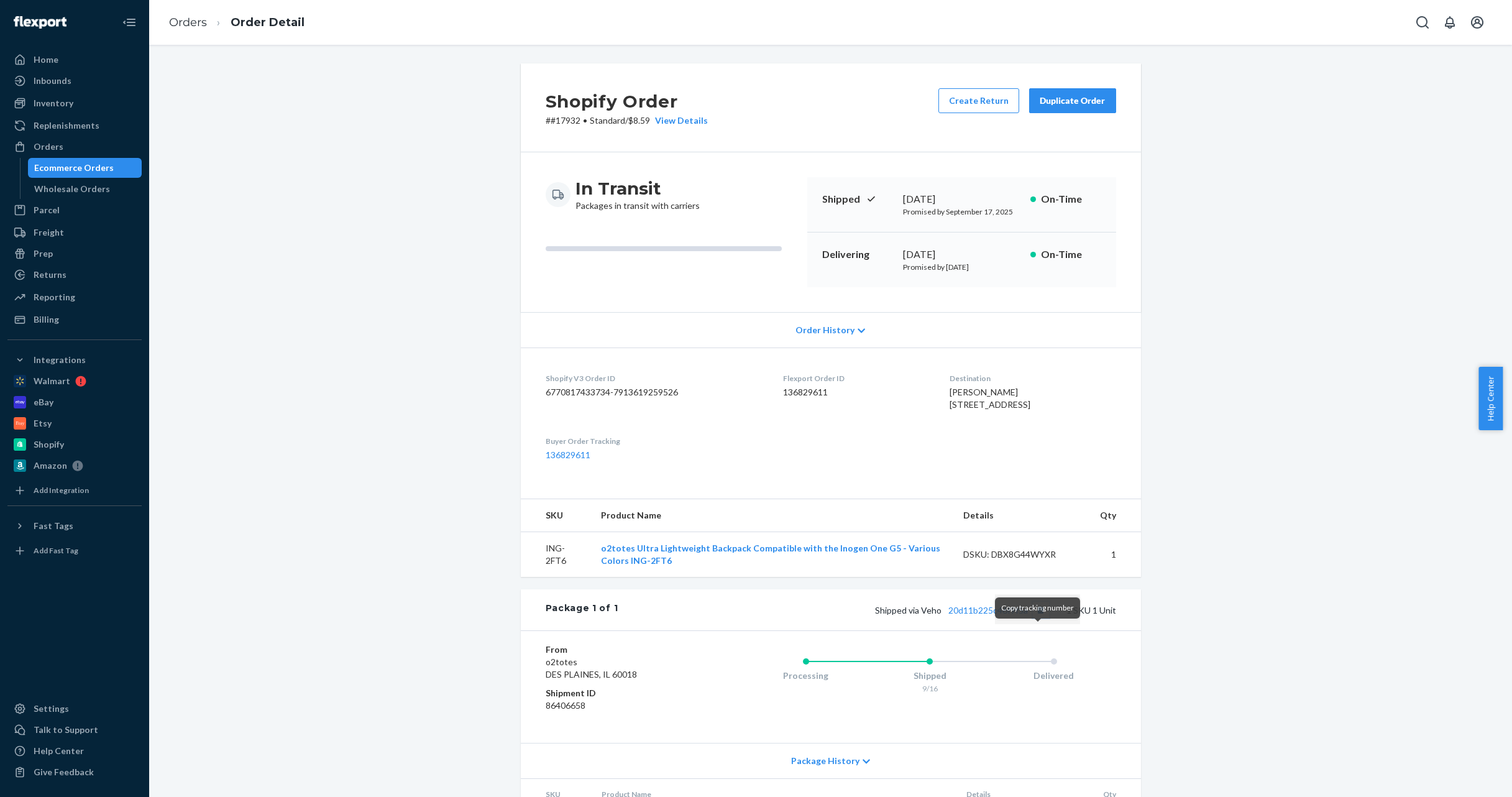
click at [1034, 618] on button "Copy tracking number" at bounding box center [1041, 609] width 16 height 16
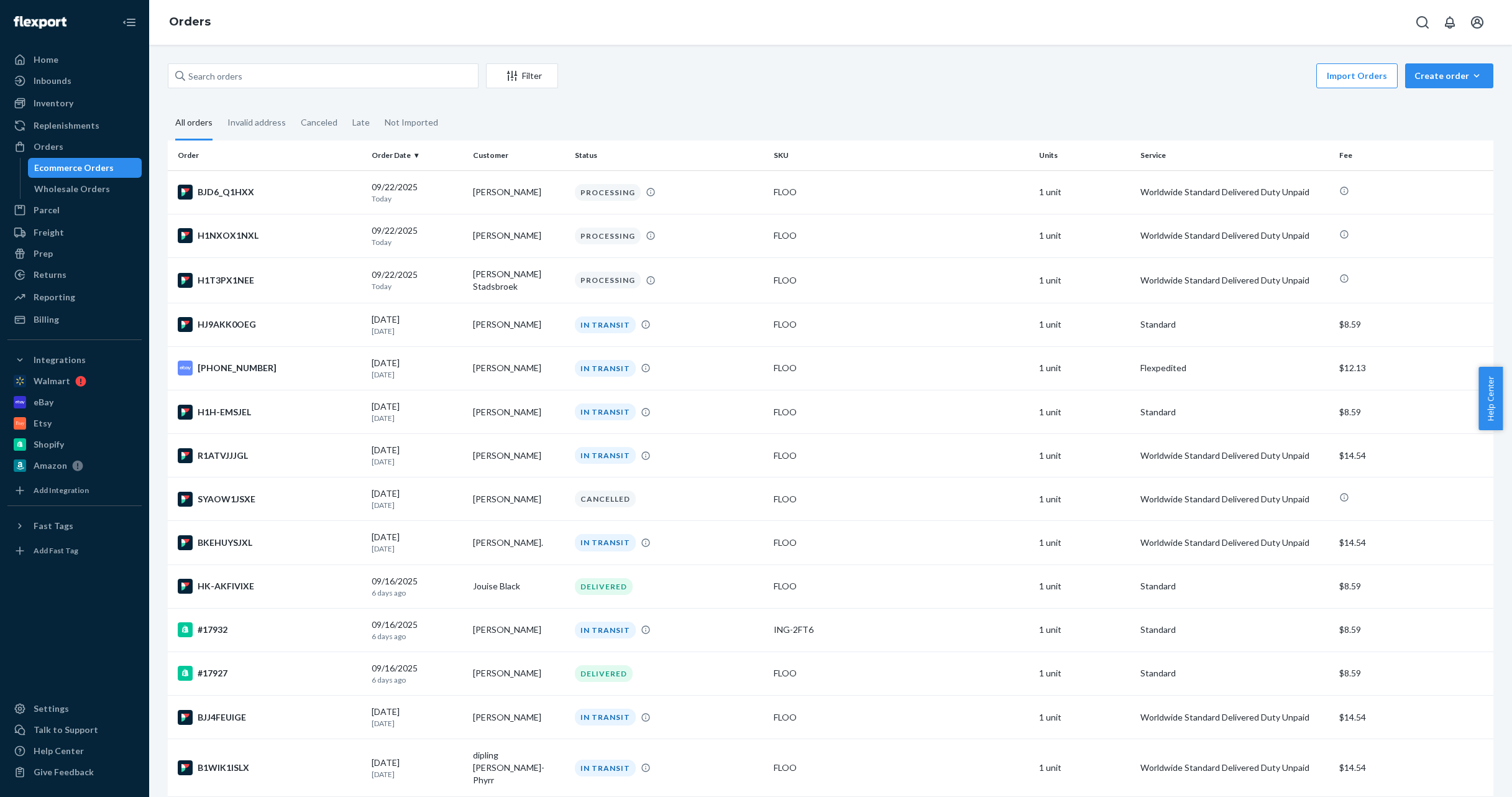
click at [265, 634] on div "#17932" at bounding box center [269, 629] width 184 height 15
click at [442, 709] on div "[DATE] [DATE]" at bounding box center [418, 717] width 92 height 23
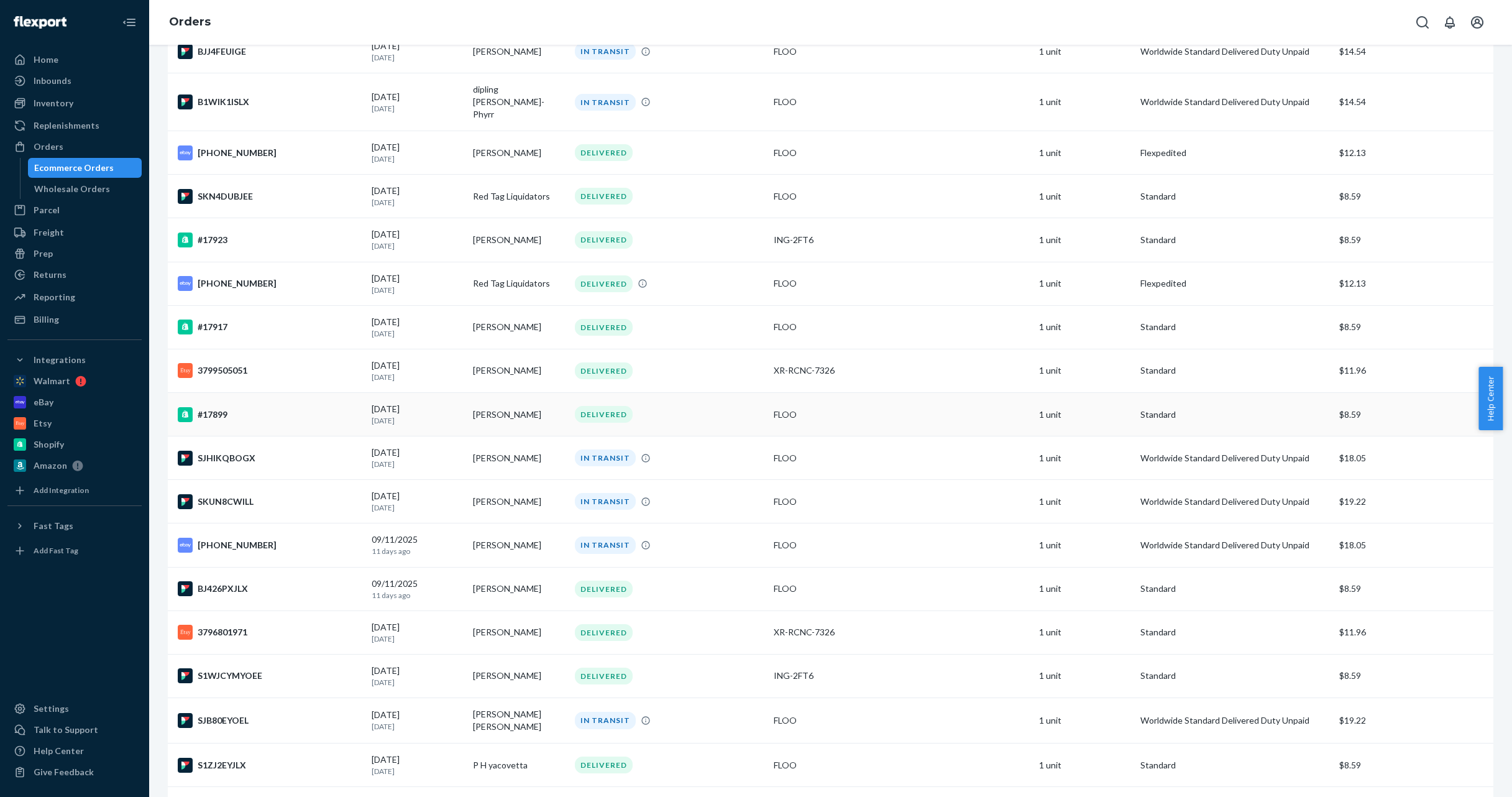
scroll to position [824, 0]
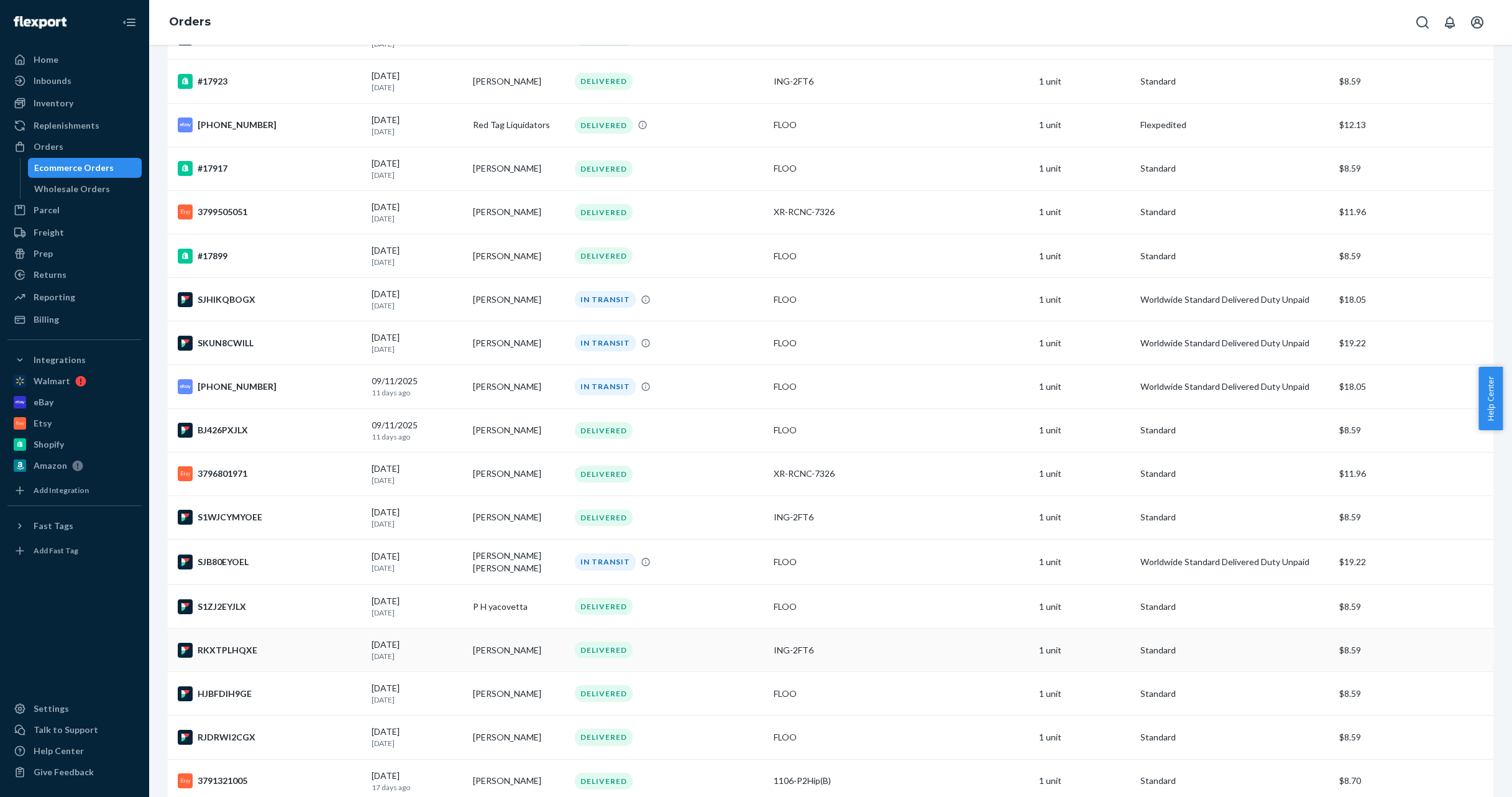
click at [304, 631] on td "RKXTPLHQXE" at bounding box center [268, 650] width 199 height 43
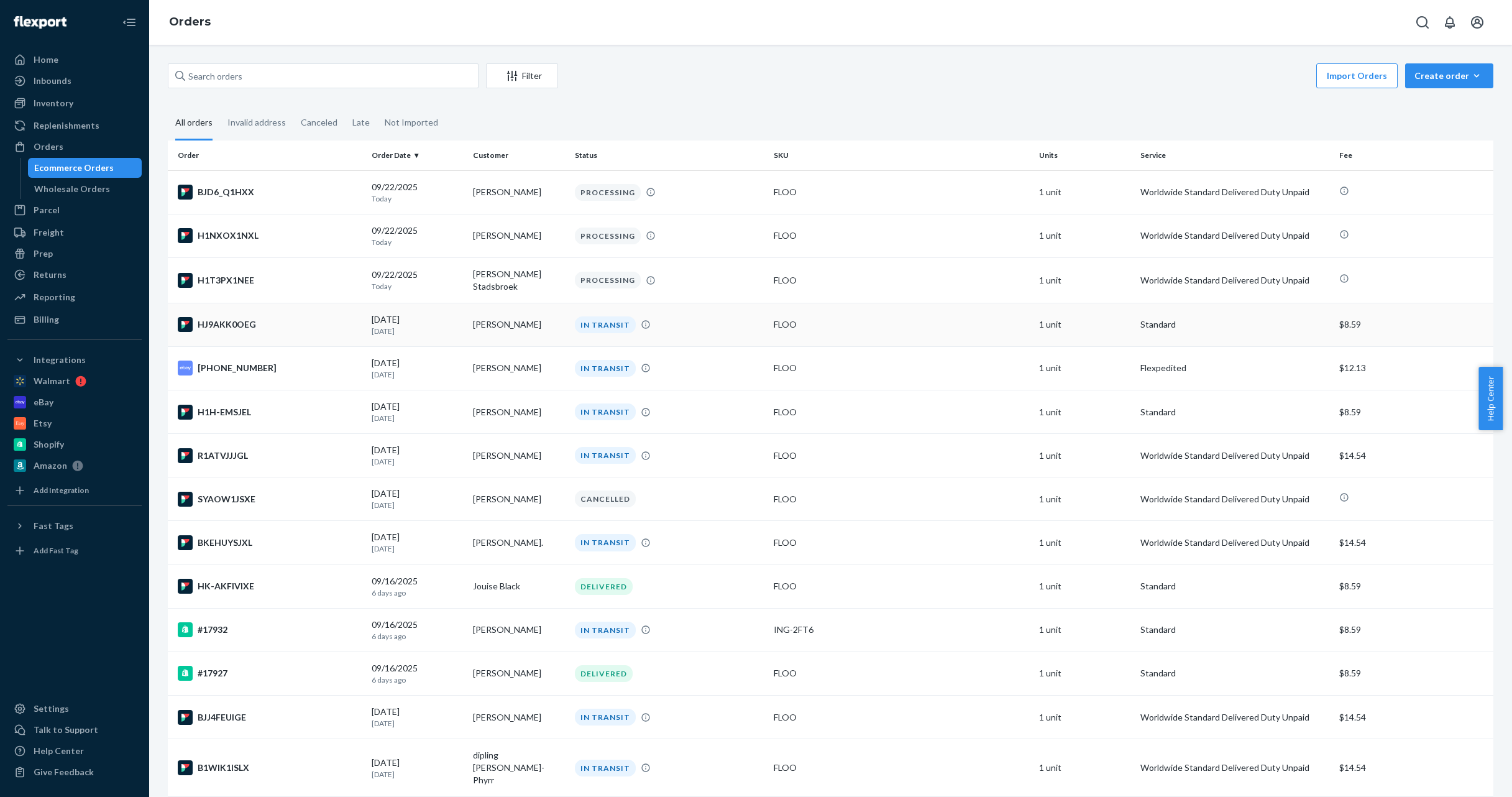
click at [338, 328] on div "HJ9AKK0OEG" at bounding box center [269, 324] width 184 height 15
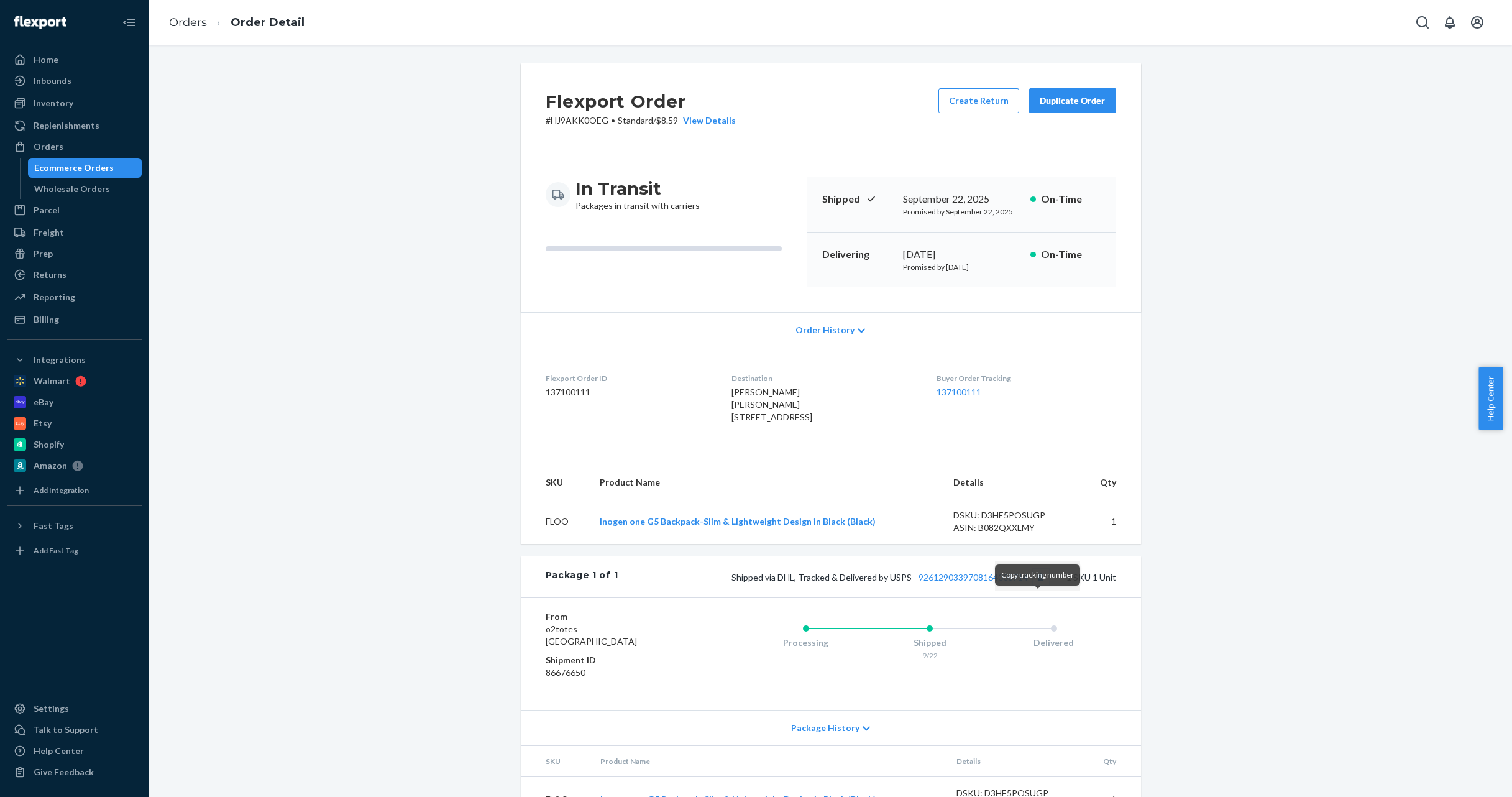
click at [1038, 585] on button "Copy tracking number" at bounding box center [1041, 577] width 16 height 16
click at [77, 84] on div "Inbounds" at bounding box center [75, 80] width 132 height 17
